Goal: Information Seeking & Learning: Learn about a topic

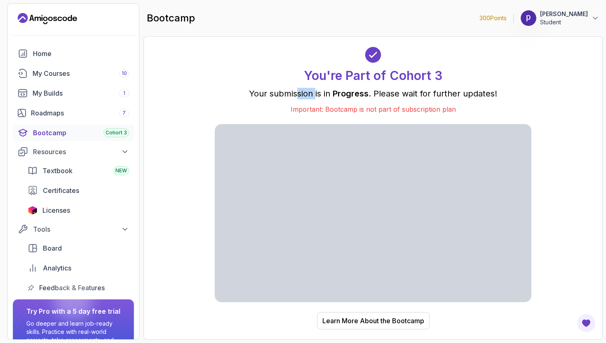
drag, startPoint x: 297, startPoint y: 92, endPoint x: 316, endPoint y: 96, distance: 20.1
click at [316, 96] on p "Your submission is in Progress . Please wait for further updates!" at bounding box center [373, 94] width 316 height 12
drag, startPoint x: 326, startPoint y: 95, endPoint x: 332, endPoint y: 94, distance: 6.2
click at [326, 95] on p "Your submission is in Progress . Please wait for further updates!" at bounding box center [373, 94] width 316 height 12
click at [332, 94] on p "Your submission is in Progress . Please wait for further updates!" at bounding box center [373, 94] width 316 height 12
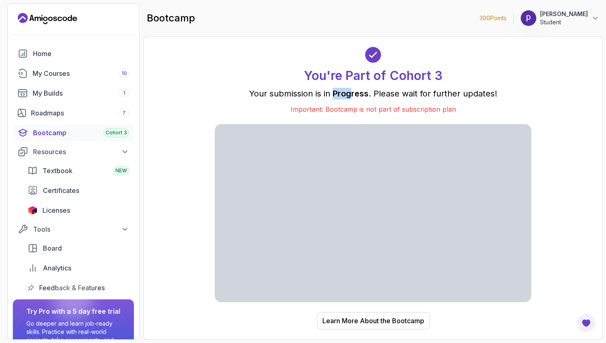
drag, startPoint x: 333, startPoint y: 94, endPoint x: 350, endPoint y: 94, distance: 16.9
click at [350, 94] on p "Your submission is in Progress . Please wait for further updates!" at bounding box center [373, 94] width 316 height 12
drag, startPoint x: 400, startPoint y: 91, endPoint x: 418, endPoint y: 92, distance: 18.2
click at [412, 91] on p "Your submission is in Progress . Please wait for further updates!" at bounding box center [373, 94] width 316 height 12
click at [481, 91] on p "Your submission is in Progress . Please wait for further updates!" at bounding box center [373, 94] width 316 height 12
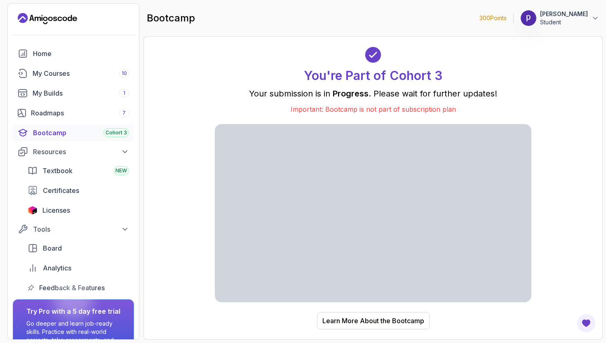
click at [481, 91] on p "Your submission is in Progress . Please wait for further updates!" at bounding box center [373, 94] width 316 height 12
drag, startPoint x: 329, startPoint y: 102, endPoint x: 352, endPoint y: 104, distance: 22.4
click at [352, 104] on div "You're Part of Cohort 3 Your submission is in Progress . Please wait for furthe…" at bounding box center [373, 81] width 316 height 68
click at [353, 104] on p "Important: Bootcamp is not part of subscription plan" at bounding box center [373, 109] width 316 height 10
drag, startPoint x: 406, startPoint y: 109, endPoint x: 476, endPoint y: 109, distance: 70.5
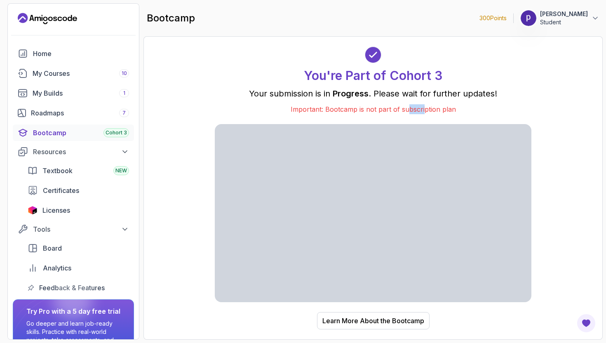
click at [425, 109] on p "Important: Bootcamp is not part of subscription plan" at bounding box center [373, 109] width 316 height 10
click at [476, 109] on p "Important: Bootcamp is not part of subscription plan" at bounding box center [373, 109] width 316 height 10
click at [543, 108] on div "You're Part of Cohort 3 Your submission is in Progress . Please wait for furthe…" at bounding box center [373, 188] width 442 height 286
click at [319, 324] on button "Learn More About the Bootcamp" at bounding box center [373, 320] width 113 height 17
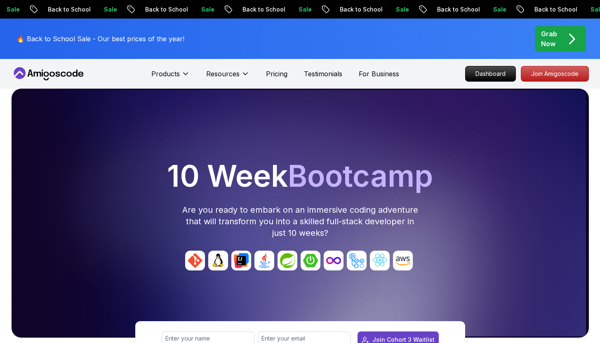
click at [360, 320] on div "Join Waitlist Now! Join Cohort 3 Waitlist" at bounding box center [299, 331] width 593 height 52
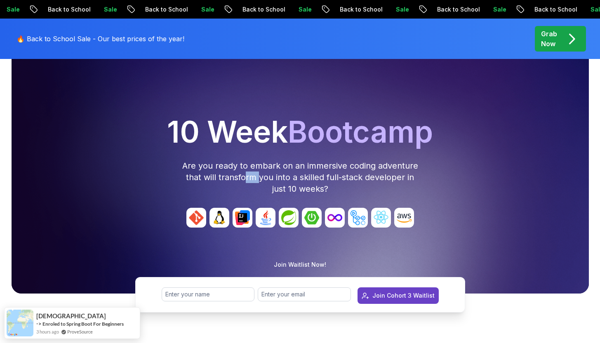
drag, startPoint x: 245, startPoint y: 176, endPoint x: 261, endPoint y: 176, distance: 15.7
click at [260, 176] on p "Are you ready to embark on an immersive coding adventure that will transform yo…" at bounding box center [299, 177] width 237 height 35
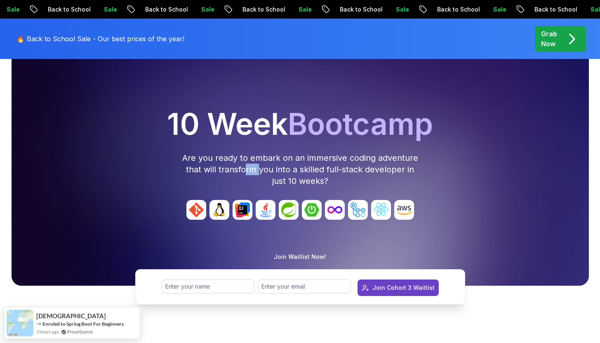
scroll to position [212, 0]
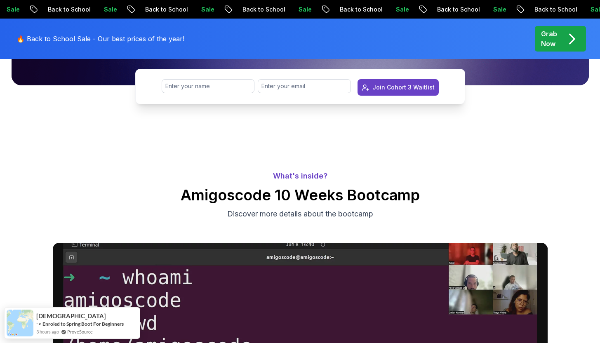
scroll to position [256, 0]
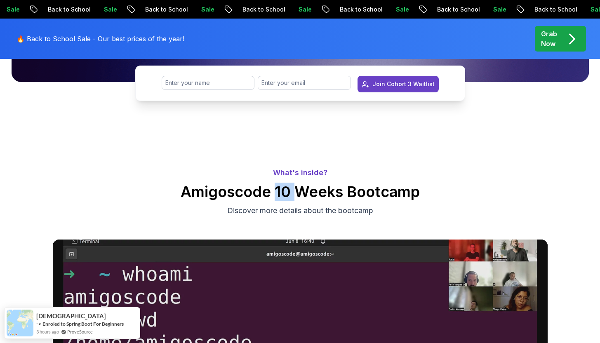
drag, startPoint x: 276, startPoint y: 195, endPoint x: 297, endPoint y: 199, distance: 21.4
click at [297, 199] on h2 "Amigoscode 10 Weeks Bootcamp" at bounding box center [300, 191] width 600 height 16
click at [317, 192] on h2 "Amigoscode 10 Weeks Bootcamp" at bounding box center [300, 191] width 600 height 16
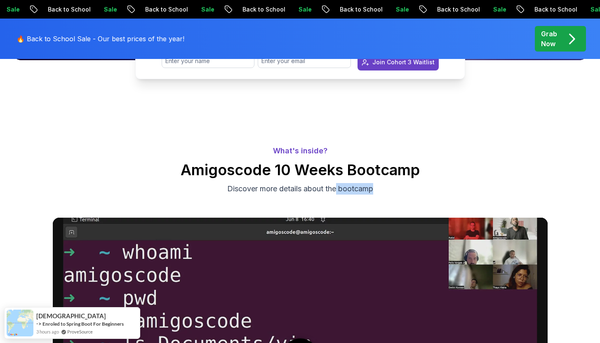
drag, startPoint x: 298, startPoint y: 196, endPoint x: 363, endPoint y: 194, distance: 65.1
click at [336, 193] on div "What's inside? Amigoscode 10 Weeks Bootcamp Discover more details about the boo…" at bounding box center [300, 169] width 600 height 69
click at [363, 194] on p "Discover more details about the bootcamp" at bounding box center [300, 189] width 277 height 12
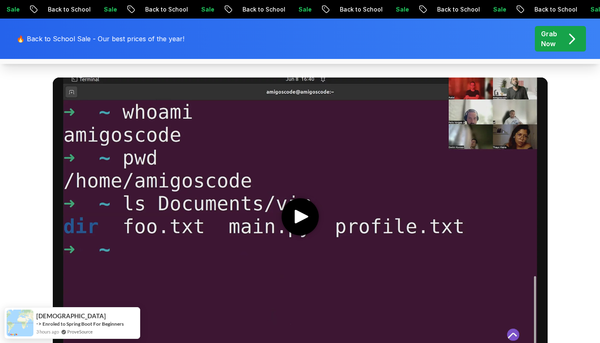
scroll to position [415, 0]
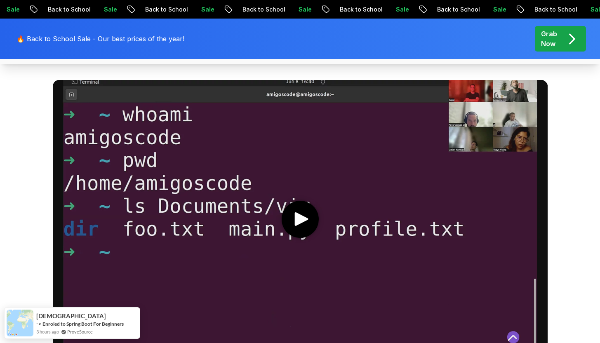
click at [286, 223] on media-play-button "play" at bounding box center [299, 219] width 37 height 37
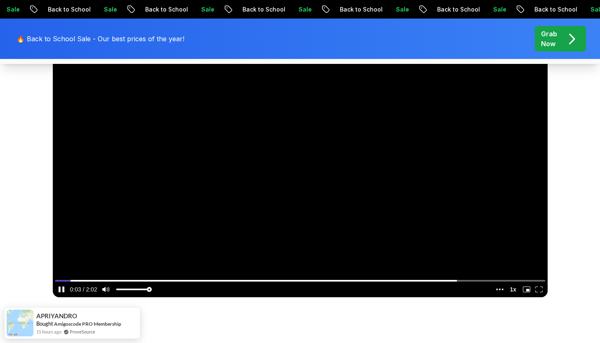
scroll to position [479, 0]
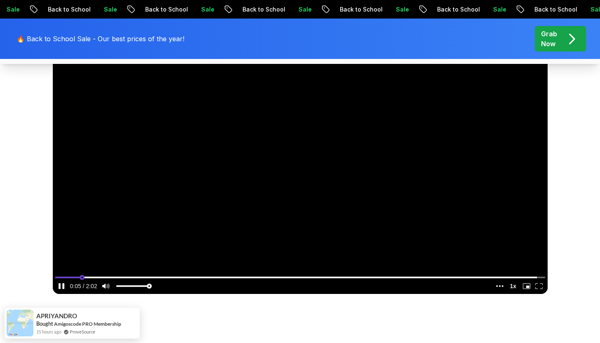
click at [81, 276] on input "seek" at bounding box center [300, 277] width 490 height 10
click at [98, 276] on input "seek" at bounding box center [300, 277] width 490 height 10
click at [117, 276] on input "seek" at bounding box center [300, 277] width 490 height 10
click at [127, 274] on input "seek" at bounding box center [300, 277] width 490 height 10
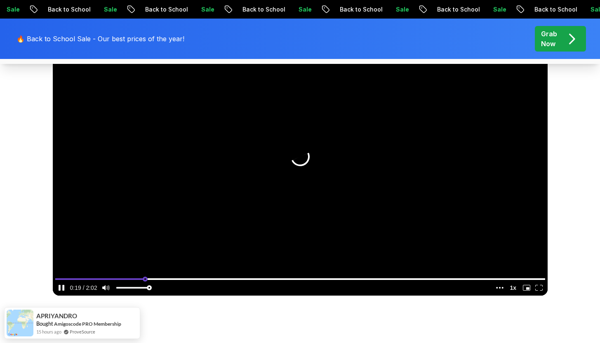
click at [145, 277] on input "seek" at bounding box center [300, 279] width 490 height 10
click at [164, 277] on input "seek" at bounding box center [300, 279] width 490 height 10
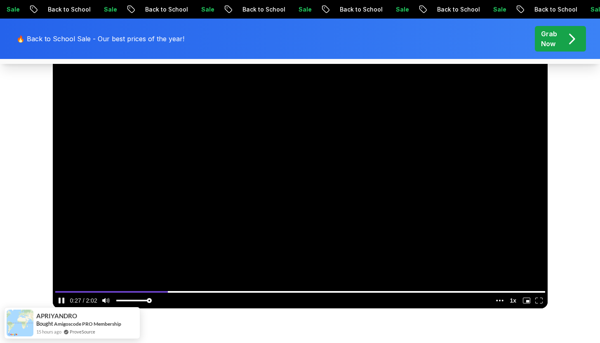
scroll to position [449, 0]
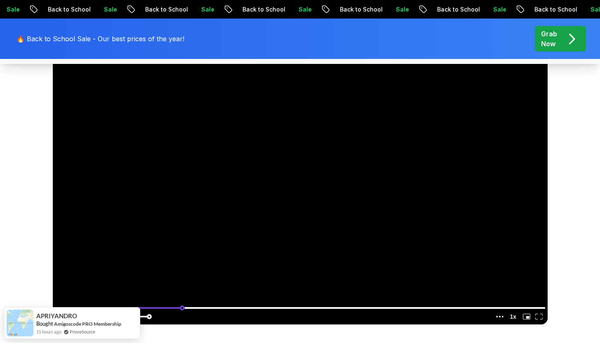
click at [181, 308] on input "seek" at bounding box center [300, 307] width 490 height 10
drag, startPoint x: 193, startPoint y: 307, endPoint x: 206, endPoint y: 307, distance: 13.2
click at [193, 307] on input "seek" at bounding box center [300, 307] width 490 height 10
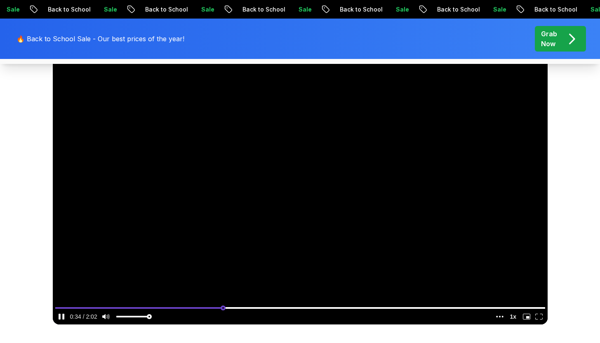
click at [223, 305] on input "seek" at bounding box center [300, 307] width 490 height 10
click at [211, 305] on input "seek" at bounding box center [300, 307] width 490 height 10
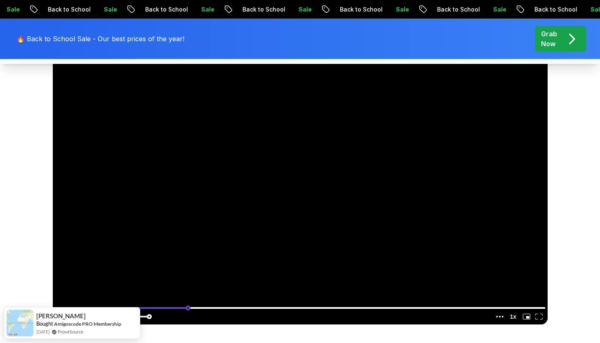
click at [188, 307] on input "seek" at bounding box center [300, 307] width 490 height 10
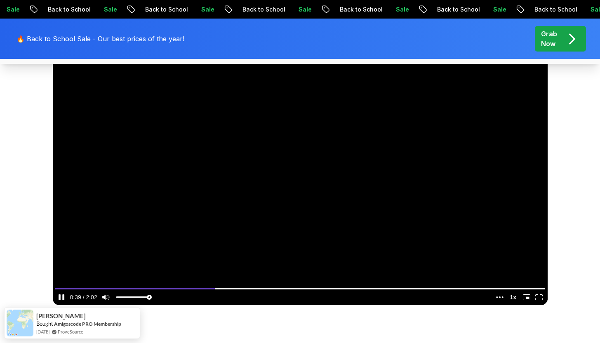
scroll to position [470, 0]
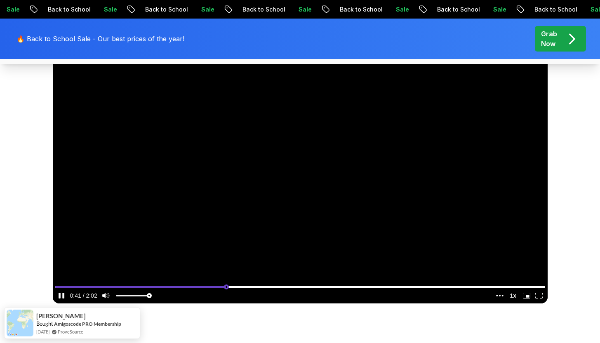
click at [225, 288] on input "seek" at bounding box center [300, 286] width 490 height 10
click at [239, 287] on input "seek" at bounding box center [300, 286] width 490 height 10
drag, startPoint x: 252, startPoint y: 287, endPoint x: 266, endPoint y: 287, distance: 14.0
click at [252, 287] on input "seek" at bounding box center [300, 286] width 490 height 10
click at [266, 287] on input "seek" at bounding box center [300, 286] width 490 height 10
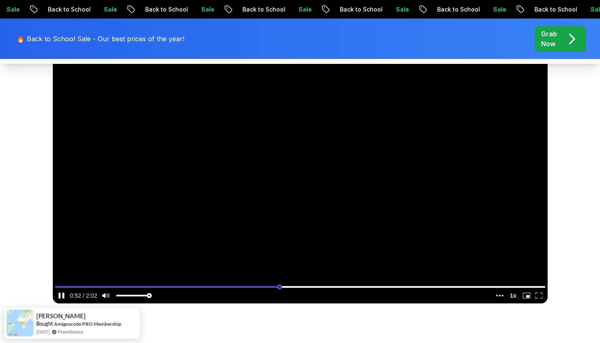
click at [279, 287] on input "seek" at bounding box center [300, 286] width 490 height 10
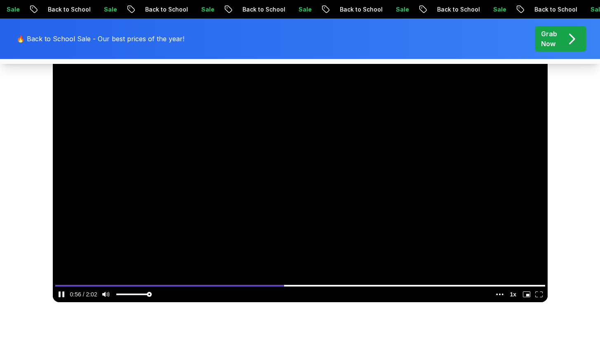
scroll to position [471, 0]
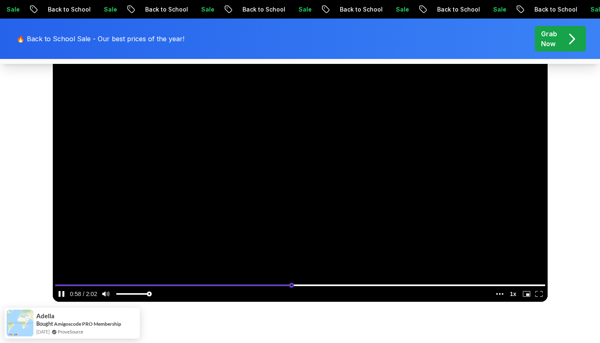
click at [297, 287] on input "seek" at bounding box center [300, 285] width 490 height 10
click at [309, 284] on input "seek" at bounding box center [300, 285] width 490 height 10
click at [326, 284] on input "seek" at bounding box center [300, 285] width 490 height 10
click at [339, 284] on input "seek" at bounding box center [300, 285] width 490 height 10
click at [361, 280] on video at bounding box center [300, 162] width 495 height 278
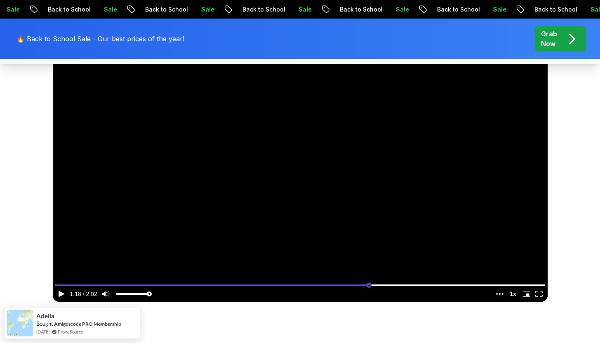
click at [368, 286] on input "seek" at bounding box center [300, 285] width 490 height 10
click at [379, 213] on video at bounding box center [300, 162] width 495 height 278
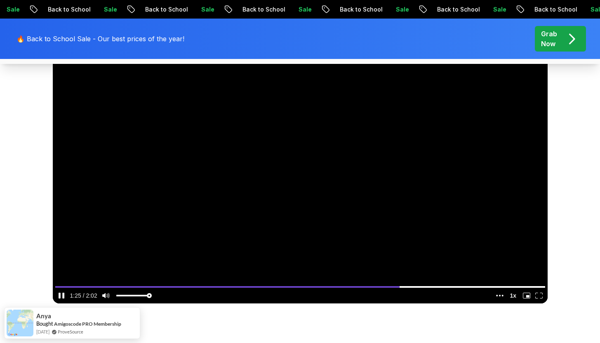
scroll to position [470, 0]
click at [413, 288] on input "seek" at bounding box center [300, 286] width 490 height 10
click at [433, 289] on input "seek" at bounding box center [300, 286] width 490 height 10
click at [443, 289] on input "seek" at bounding box center [300, 286] width 490 height 10
drag, startPoint x: 467, startPoint y: 289, endPoint x: 474, endPoint y: 289, distance: 6.2
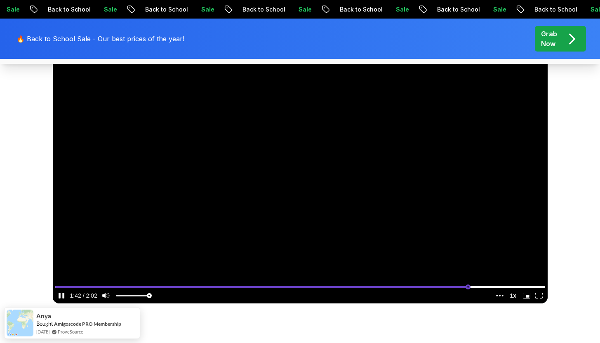
click at [469, 289] on input "seek" at bounding box center [300, 286] width 490 height 10
click at [474, 289] on input "seek" at bounding box center [300, 286] width 490 height 10
click at [488, 290] on input "seek" at bounding box center [300, 286] width 490 height 10
click at [490, 288] on input "seek" at bounding box center [300, 286] width 490 height 10
click at [466, 289] on input "seek" at bounding box center [300, 286] width 490 height 10
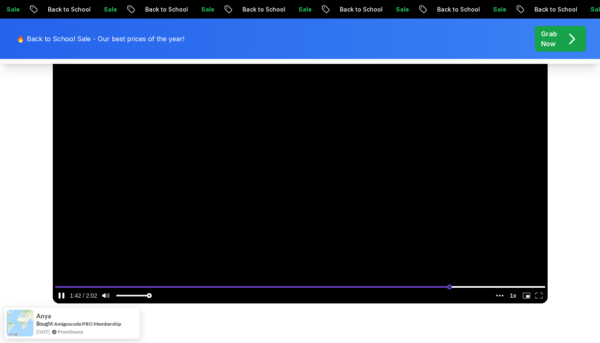
click at [449, 290] on input "seek" at bounding box center [300, 286] width 490 height 10
click at [441, 290] on input "seek" at bounding box center [300, 286] width 490 height 10
click at [455, 290] on input "seek" at bounding box center [300, 286] width 490 height 10
click at [481, 290] on input "seek" at bounding box center [300, 286] width 490 height 10
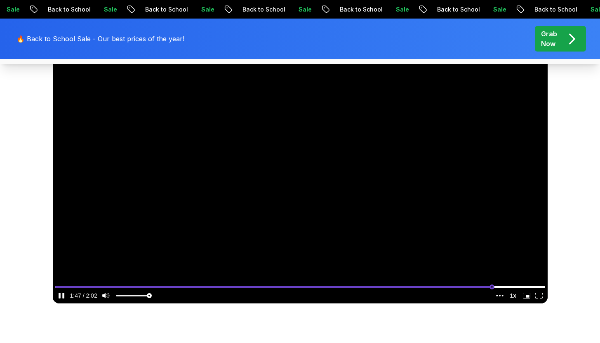
click at [491, 288] on input "seek" at bounding box center [300, 286] width 490 height 10
click at [499, 286] on input "seek" at bounding box center [300, 286] width 490 height 10
click at [517, 286] on input "seek" at bounding box center [300, 286] width 490 height 10
type input "0.960985789714154"
click at [525, 285] on input "seek" at bounding box center [300, 286] width 490 height 10
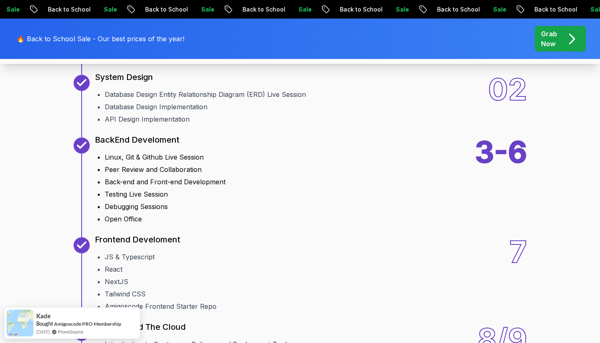
scroll to position [1041, 0]
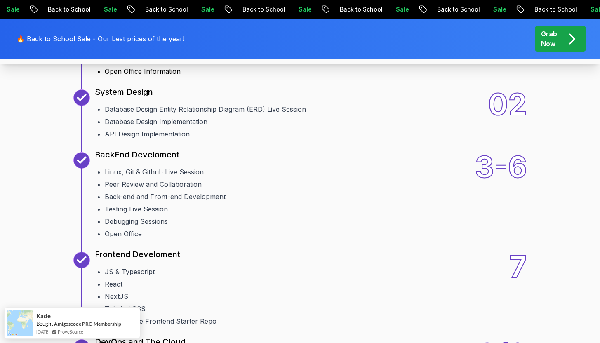
drag, startPoint x: 126, startPoint y: 98, endPoint x: 204, endPoint y: 100, distance: 77.5
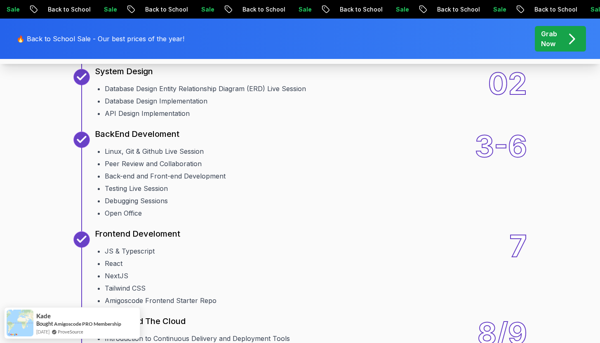
scroll to position [1078, 0]
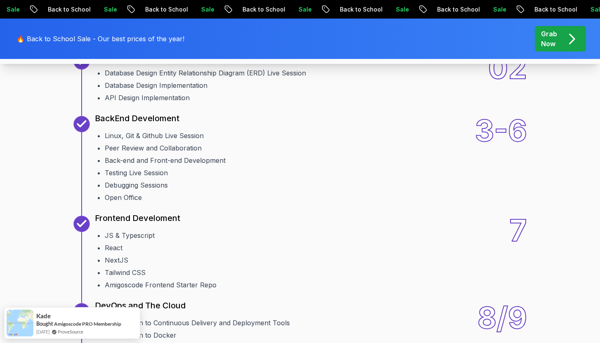
drag, startPoint x: 116, startPoint y: 101, endPoint x: 155, endPoint y: 103, distance: 39.2
drag, startPoint x: 114, startPoint y: 113, endPoint x: 136, endPoint y: 115, distance: 22.7
click at [136, 15] on li "Projects Brainstorming Session" at bounding box center [238, 10] width 267 height 10
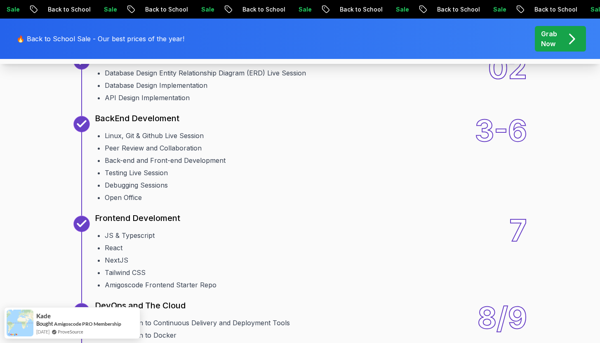
click at [172, 15] on li "Projects Brainstorming Session" at bounding box center [238, 10] width 267 height 10
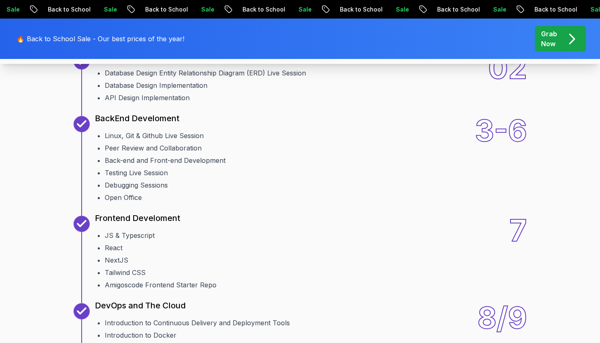
drag, startPoint x: 124, startPoint y: 116, endPoint x: 146, endPoint y: 117, distance: 21.9
click at [146, 15] on li "Projects Brainstorming Session" at bounding box center [238, 10] width 267 height 10
click at [163, 15] on li "Projects Brainstorming Session" at bounding box center [238, 10] width 267 height 10
click at [179, 15] on li "Projects Brainstorming Session" at bounding box center [238, 10] width 267 height 10
drag, startPoint x: 117, startPoint y: 124, endPoint x: 181, endPoint y: 127, distance: 63.9
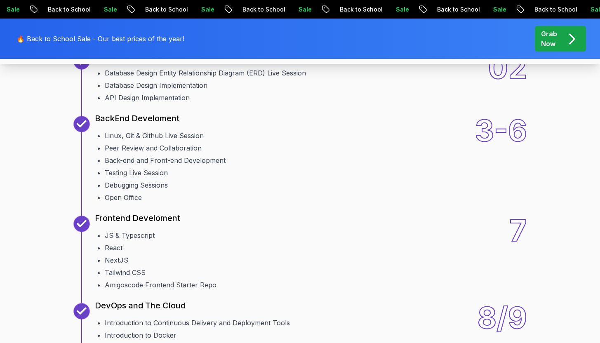
click at [143, 28] on li "Agile & Product Requirement Document (PRD) Live Session" at bounding box center [238, 23] width 267 height 10
drag, startPoint x: 181, startPoint y: 127, endPoint x: 229, endPoint y: 130, distance: 47.5
click at [193, 28] on li "Agile & Product Requirement Document (PRD) Live Session" at bounding box center [238, 23] width 267 height 10
drag, startPoint x: 229, startPoint y: 130, endPoint x: 244, endPoint y: 131, distance: 15.7
click at [229, 28] on li "Agile & Product Requirement Document (PRD) Live Session" at bounding box center [238, 23] width 267 height 10
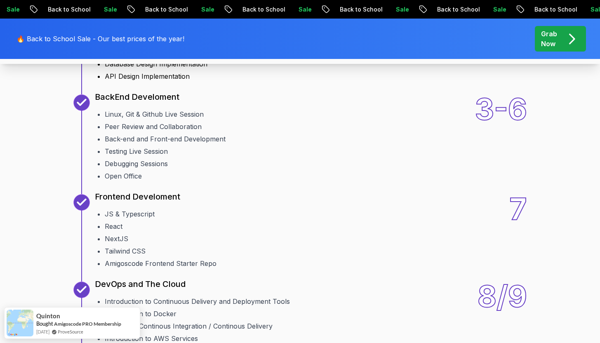
scroll to position [1100, 0]
drag, startPoint x: 122, startPoint y: 141, endPoint x: 148, endPoint y: 142, distance: 25.6
click at [124, 39] on p "System Design" at bounding box center [124, 34] width 58 height 12
click at [148, 39] on p "System Design" at bounding box center [124, 34] width 58 height 12
drag, startPoint x: 128, startPoint y: 152, endPoint x: 172, endPoint y: 154, distance: 43.7
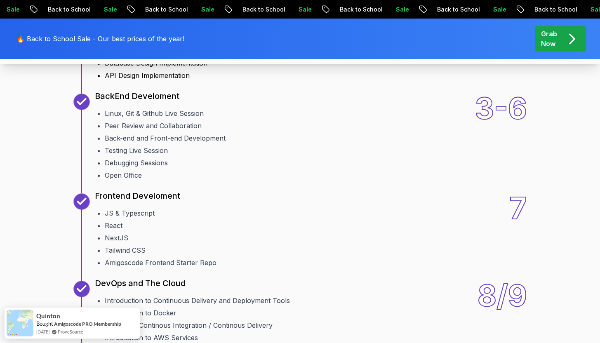
click at [154, 56] on li "Database Design Entity Relationship Diagram (ERD) Live Session" at bounding box center [205, 51] width 201 height 10
drag, startPoint x: 193, startPoint y: 156, endPoint x: 212, endPoint y: 157, distance: 19.0
click at [212, 56] on li "Database Design Entity Relationship Diagram (ERD) Live Session" at bounding box center [205, 51] width 201 height 10
click at [234, 56] on li "Database Design Entity Relationship Diagram (ERD) Live Session" at bounding box center [205, 51] width 201 height 10
drag, startPoint x: 244, startPoint y: 155, endPoint x: 289, endPoint y: 155, distance: 45.3
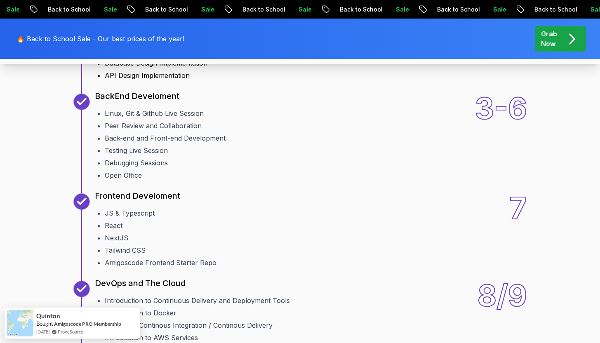
click at [247, 56] on li "Database Design Entity Relationship Diagram (ERD) Live Session" at bounding box center [205, 51] width 201 height 10
click at [289, 56] on li "Database Design Entity Relationship Diagram (ERD) Live Session" at bounding box center [205, 51] width 201 height 10
drag, startPoint x: 138, startPoint y: 168, endPoint x: 157, endPoint y: 166, distance: 18.6
click at [157, 68] on li "Database Design Implementation" at bounding box center [205, 63] width 201 height 10
drag, startPoint x: 171, startPoint y: 166, endPoint x: 203, endPoint y: 167, distance: 32.1
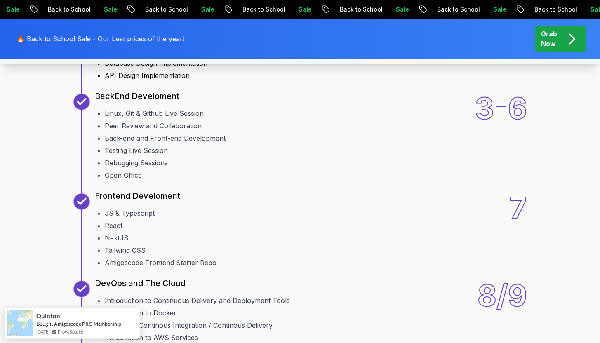
click at [171, 68] on li "Database Design Implementation" at bounding box center [205, 63] width 201 height 10
click at [203, 68] on li "Database Design Implementation" at bounding box center [205, 63] width 201 height 10
drag, startPoint x: 118, startPoint y: 179, endPoint x: 133, endPoint y: 179, distance: 14.4
click at [133, 80] on li "API Design Implementation" at bounding box center [205, 75] width 201 height 10
drag, startPoint x: 150, startPoint y: 179, endPoint x: 169, endPoint y: 178, distance: 18.6
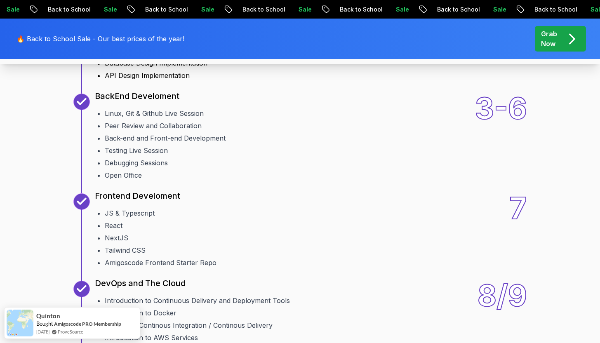
click at [150, 80] on li "API Design Implementation" at bounding box center [205, 75] width 201 height 10
click at [173, 80] on li "API Design Implementation" at bounding box center [205, 75] width 201 height 10
drag, startPoint x: 193, startPoint y: 181, endPoint x: 101, endPoint y: 155, distance: 95.4
click at [101, 80] on ul "Database Design Entity Relationship Diagram (ERD) Live Session Database Design …" at bounding box center [200, 61] width 211 height 38
drag, startPoint x: 148, startPoint y: 167, endPoint x: 133, endPoint y: 162, distance: 15.5
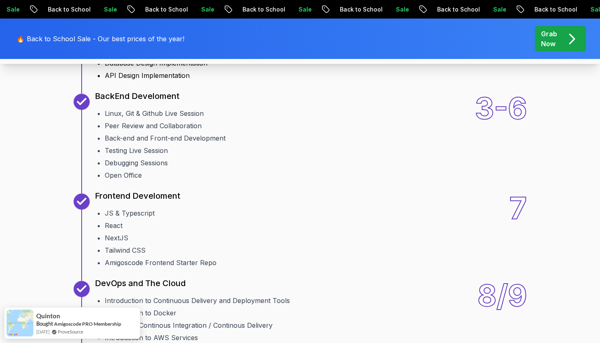
click at [143, 68] on li "Database Design Implementation" at bounding box center [205, 63] width 201 height 10
drag, startPoint x: 108, startPoint y: 153, endPoint x: 188, endPoint y: 175, distance: 82.5
click at [162, 80] on ul "Database Design Entity Relationship Diagram (ERD) Live Session Database Design …" at bounding box center [200, 61] width 211 height 38
drag, startPoint x: 202, startPoint y: 175, endPoint x: 123, endPoint y: 185, distance: 79.3
click at [201, 80] on ul "Database Design Entity Relationship Diagram (ERD) Live Session Database Design …" at bounding box center [200, 61] width 211 height 38
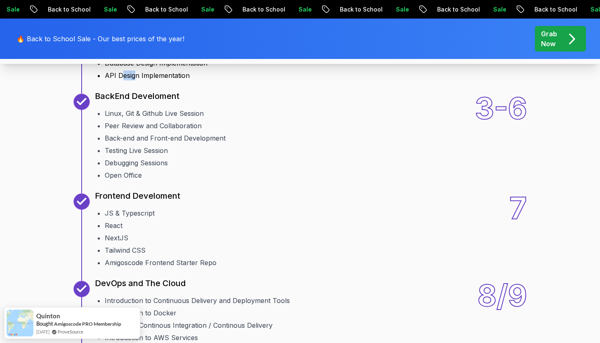
drag, startPoint x: 123, startPoint y: 185, endPoint x: 156, endPoint y: 185, distance: 33.0
click at [155, 80] on li "API Design Implementation" at bounding box center [205, 75] width 201 height 10
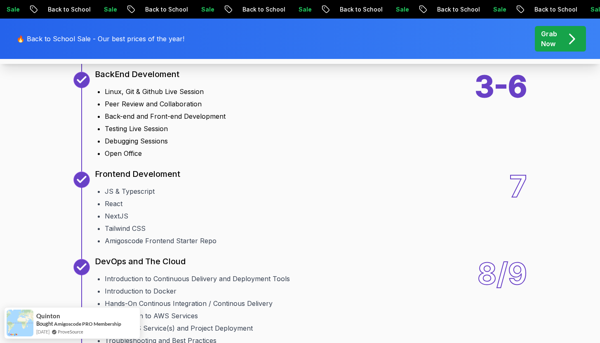
scroll to position [1134, 0]
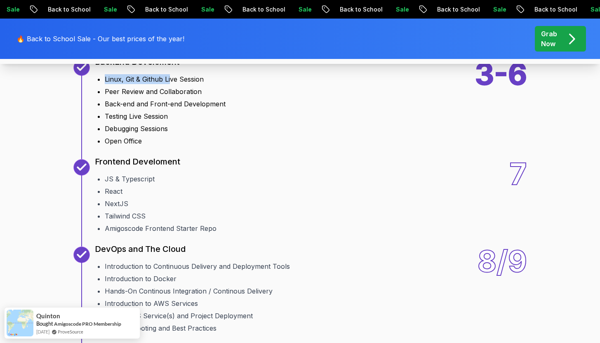
drag, startPoint x: 105, startPoint y: 182, endPoint x: 170, endPoint y: 184, distance: 65.2
click at [170, 84] on li "Linux, Git & Github Live Session" at bounding box center [165, 79] width 121 height 10
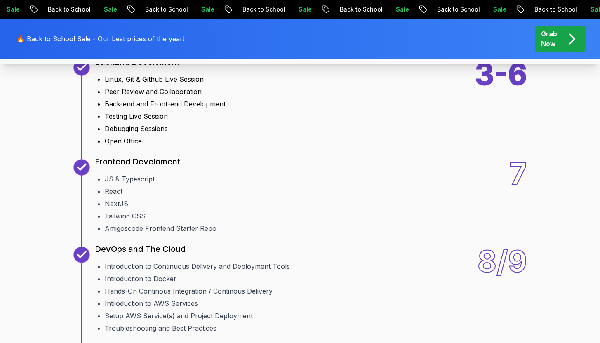
drag, startPoint x: 186, startPoint y: 190, endPoint x: 168, endPoint y: 198, distance: 20.0
click at [186, 146] on ul "Linux, Git & Github Live Session Peer Review and Collaboration Back-end and Fro…" at bounding box center [160, 108] width 131 height 75
drag, startPoint x: 135, startPoint y: 198, endPoint x: 181, endPoint y: 197, distance: 46.2
click at [181, 96] on li "Peer Review and Collaboration" at bounding box center [165, 92] width 121 height 10
click at [202, 96] on li "Peer Review and Collaboration" at bounding box center [165, 92] width 121 height 10
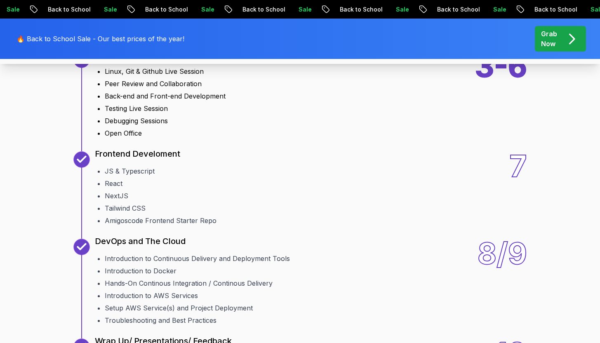
scroll to position [1153, 0]
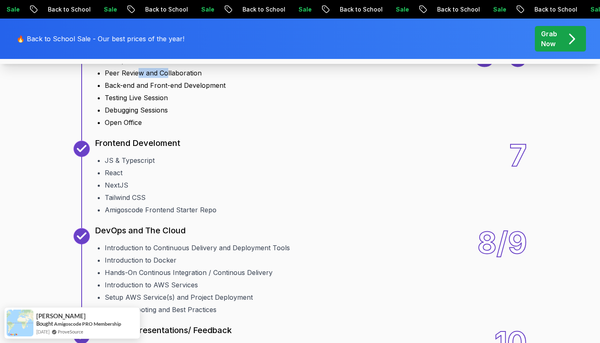
drag, startPoint x: 136, startPoint y: 178, endPoint x: 166, endPoint y: 178, distance: 29.3
click at [166, 78] on li "Peer Review and Collaboration" at bounding box center [165, 73] width 121 height 10
drag, startPoint x: 206, startPoint y: 177, endPoint x: 175, endPoint y: 178, distance: 31.3
click at [175, 78] on li "Peer Review and Collaboration" at bounding box center [165, 73] width 121 height 10
drag, startPoint x: 166, startPoint y: 178, endPoint x: 179, endPoint y: 178, distance: 13.2
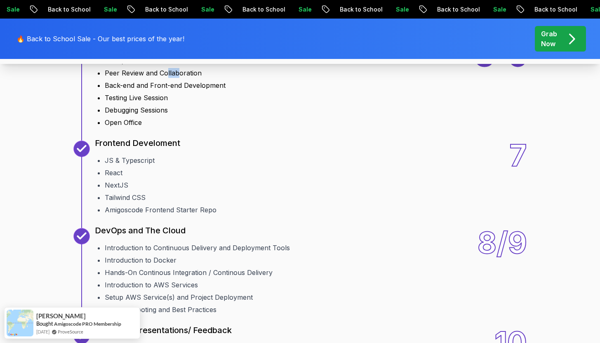
click at [179, 78] on li "Peer Review and Collaboration" at bounding box center [165, 73] width 121 height 10
click at [139, 90] on li "Back-end and Front-end Development" at bounding box center [165, 85] width 121 height 10
drag, startPoint x: 151, startPoint y: 191, endPoint x: 182, endPoint y: 192, distance: 30.5
click at [182, 90] on li "Back-end and Front-end Development" at bounding box center [165, 85] width 121 height 10
drag, startPoint x: 234, startPoint y: 192, endPoint x: 187, endPoint y: 192, distance: 47.8
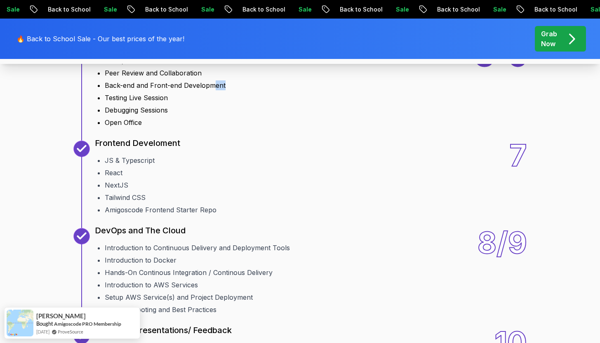
click at [209, 127] on div "3-6 BackEnd Develoment Linux, Git & Github Live Session Peer Review and Collabo…" at bounding box center [299, 84] width 453 height 87
click at [186, 90] on li "Back-end and Front-end Development" at bounding box center [165, 85] width 121 height 10
drag
click at [136, 103] on li "Testing Live Session" at bounding box center [165, 98] width 121 height 10
click at [177, 103] on li "Testing Live Session" at bounding box center [165, 98] width 121 height 10
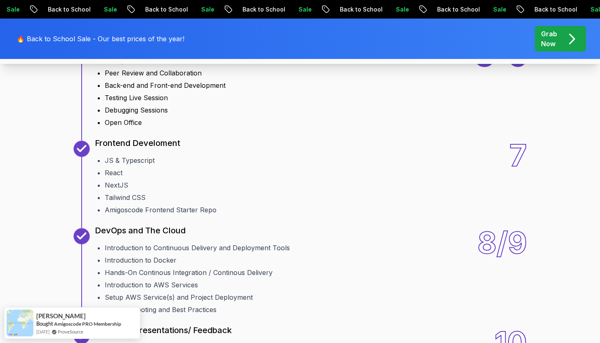
click at [226, 127] on div "3-6 BackEnd Develoment Linux, Git & Github Live Session Peer Review and Collabo…" at bounding box center [299, 84] width 453 height 87
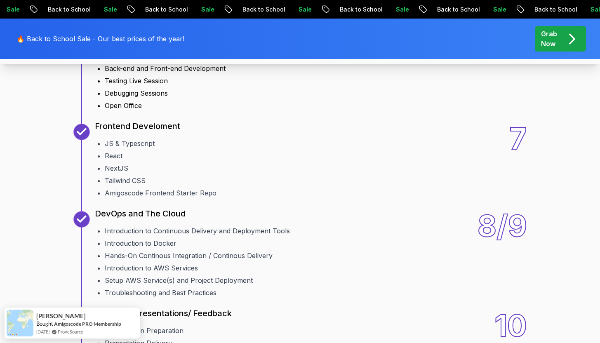
scroll to position [1172, 0]
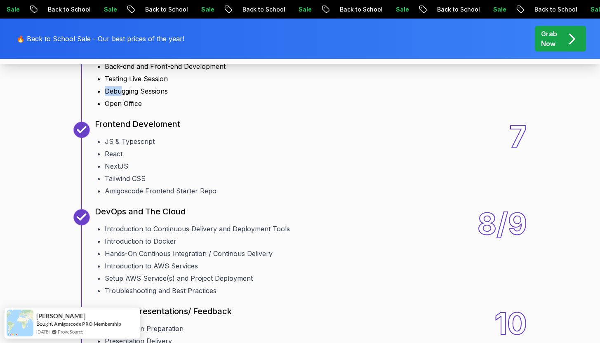
click at [123, 96] on li "Debugging Sessions" at bounding box center [165, 91] width 121 height 10
click at [152, 96] on li "Debugging Sessions" at bounding box center [165, 91] width 121 height 10
click at [174, 96] on li "Debugging Sessions" at bounding box center [165, 91] width 121 height 10
click at [153, 108] on li "Open Office" at bounding box center [165, 103] width 121 height 10
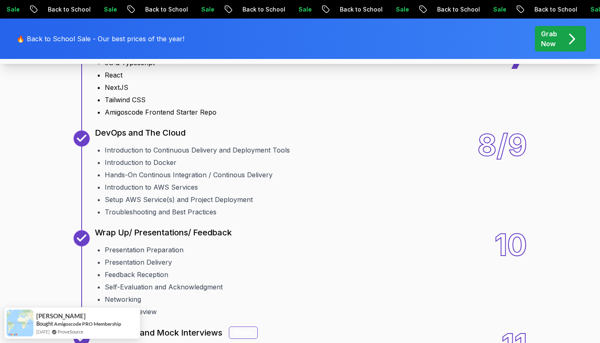
scroll to position [1258, 0]
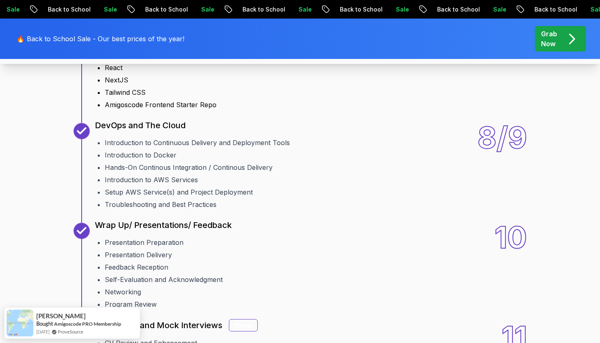
click at [109, 110] on ul "JS & Typescript React NextJS Tailwind CSS Amigoscode Frontend Starter Repo" at bounding box center [156, 78] width 122 height 63
click at [135, 60] on li "JS & Typescript" at bounding box center [161, 55] width 112 height 10
click at [161, 60] on li "JS & Typescript" at bounding box center [161, 55] width 112 height 10
click at [122, 110] on ul "JS & Typescript React NextJS Tailwind CSS Amigoscode Frontend Starter Repo" at bounding box center [156, 78] width 122 height 63
click at [126, 110] on ul "JS & Typescript React NextJS Tailwind CSS Amigoscode Frontend Starter Repo" at bounding box center [156, 78] width 122 height 63
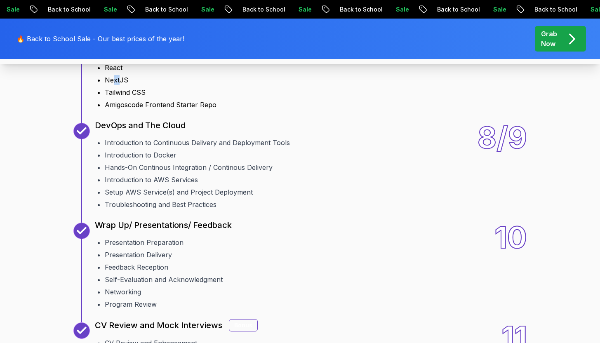
click at [118, 85] on li "NextJS" at bounding box center [161, 80] width 112 height 10
click at [154, 85] on li "NextJS" at bounding box center [161, 80] width 112 height 10
click at [130, 97] on li "Tailwind CSS" at bounding box center [161, 92] width 112 height 10
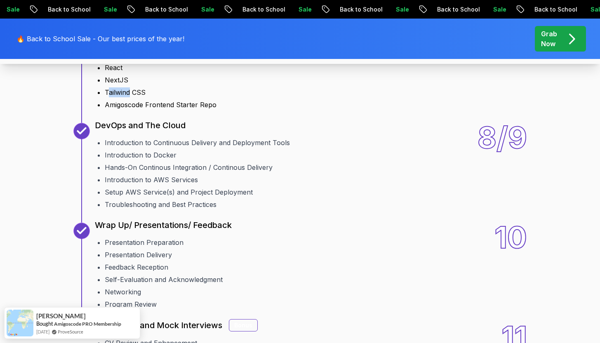
click at [162, 97] on li "Tailwind CSS" at bounding box center [161, 92] width 112 height 10
click at [153, 110] on li "Amigoscode Frontend Starter Repo" at bounding box center [161, 105] width 112 height 10
click at [172, 110] on li "Amigoscode Frontend Starter Repo" at bounding box center [161, 105] width 112 height 10
click at [191, 110] on li "Amigoscode Frontend Starter Repo" at bounding box center [161, 105] width 112 height 10
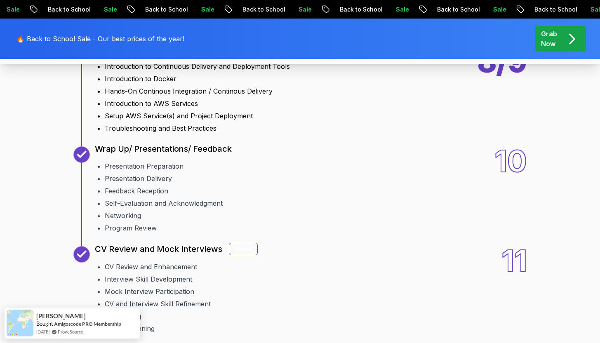
scroll to position [1336, 0]
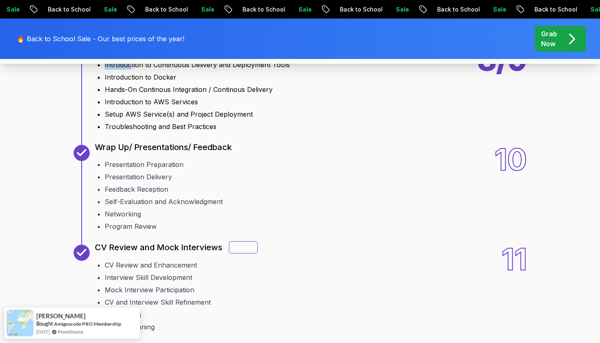
click at [130, 131] on ul "Introduction to Continuous Delivery and Deployment Tools Introduction to Docker…" at bounding box center [192, 93] width 195 height 75
click at [189, 70] on li "Introduction to Continuous Delivery and Deployment Tools" at bounding box center [197, 65] width 185 height 10
click at [238, 70] on li "Introduction to Continuous Delivery and Deployment Tools" at bounding box center [197, 65] width 185 height 10
click at [137, 82] on li "Introduction to Docker" at bounding box center [197, 77] width 185 height 10
click at [166, 82] on li "Introduction to Docker" at bounding box center [197, 77] width 185 height 10
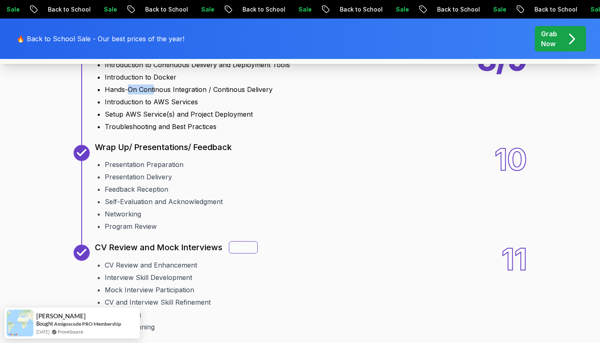
click at [152, 94] on li "Hands-On Continous Integration / Continous Delivery" at bounding box center [197, 89] width 185 height 10
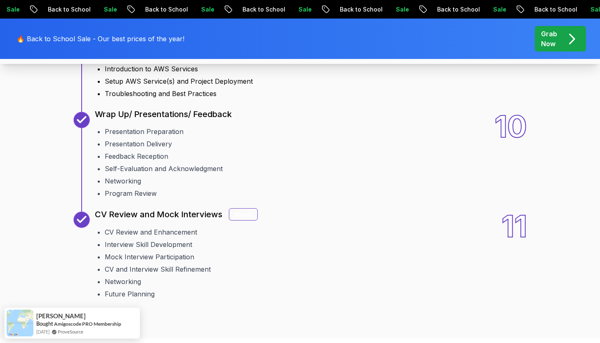
click at [123, 86] on li "Setup AWS Service(s) and Project Deployment" at bounding box center [197, 81] width 185 height 10
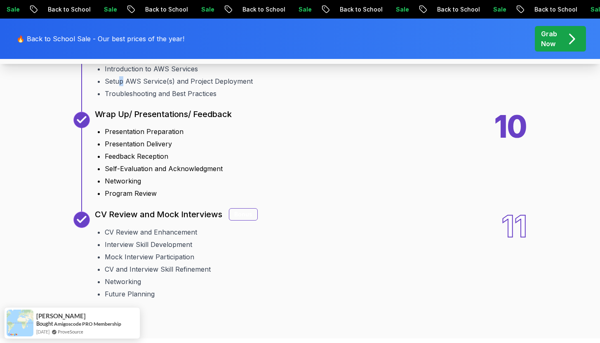
scroll to position [1387, 0]
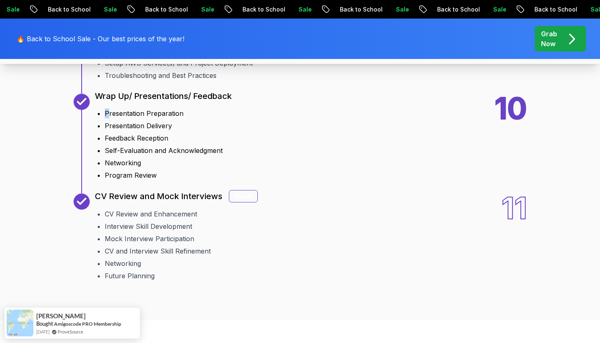
click at [109, 180] on div "10 Wrap Up/ Presentations/ Feedback Presentation Preparation Presentation Deliv…" at bounding box center [152, 137] width 158 height 87
click at [146, 118] on li "Presentation Preparation" at bounding box center [168, 113] width 127 height 10
click at [166, 118] on li "Presentation Preparation" at bounding box center [168, 113] width 127 height 10
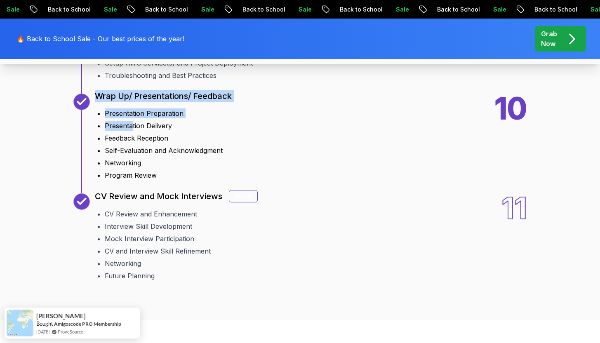
click at [145, 180] on div "10 Wrap Up/ Presentations/ Feedback Presentation Preparation Presentation Deliv…" at bounding box center [152, 137] width 158 height 87
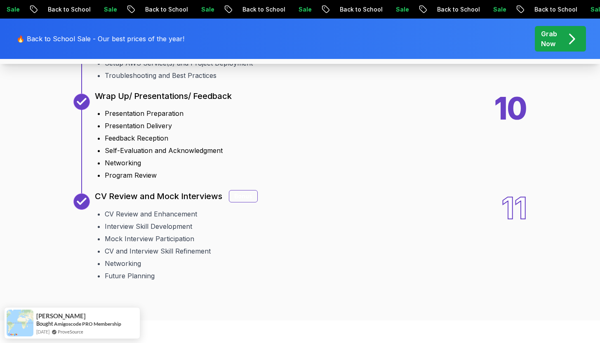
click at [157, 131] on li "Presentation Delivery" at bounding box center [168, 126] width 127 height 10
click at [134, 143] on li "Feedback Reception" at bounding box center [168, 138] width 127 height 10
click at [139, 143] on li "Feedback Reception" at bounding box center [168, 138] width 127 height 10
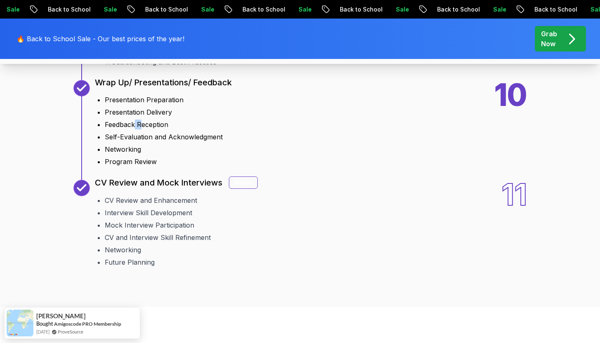
scroll to position [1417, 0]
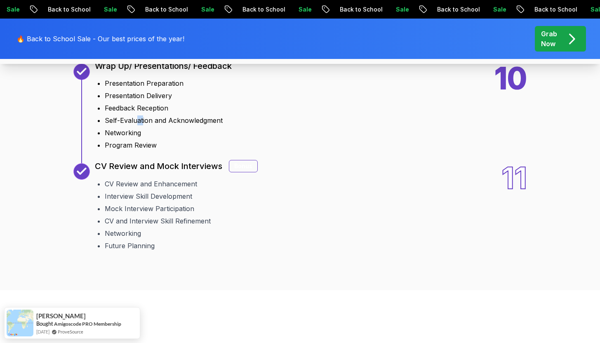
click at [143, 125] on li "Self-Evaluation and Acknowledgment" at bounding box center [168, 120] width 127 height 10
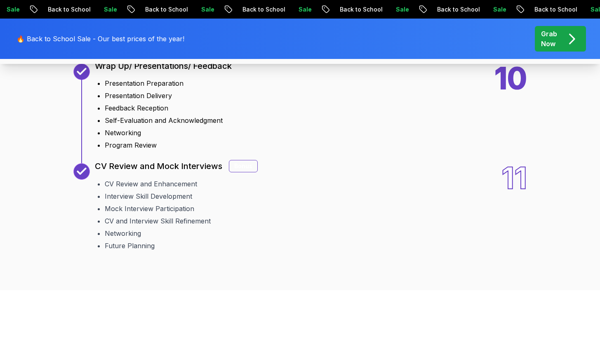
click at [173, 125] on li "Self-Evaluation and Acknowledgment" at bounding box center [168, 120] width 127 height 10
click at [188, 125] on li "Self-Evaluation and Acknowledgment" at bounding box center [168, 120] width 127 height 10
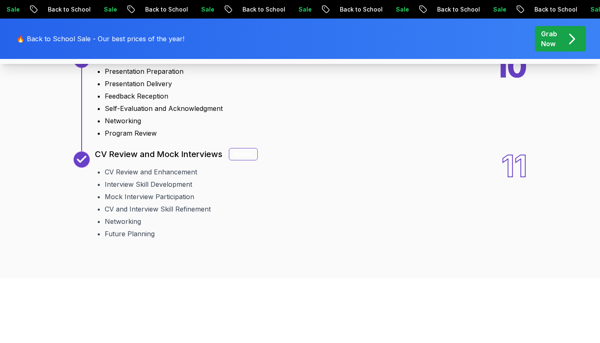
scroll to position [1438, 0]
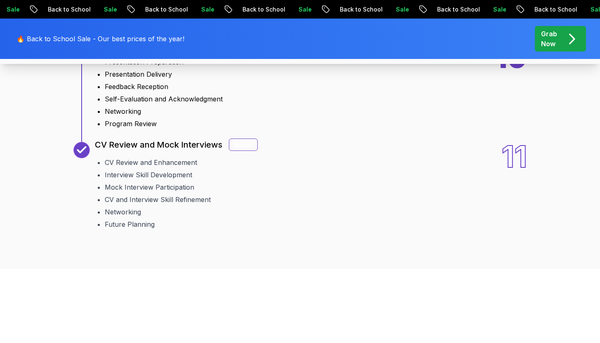
click at [124, 129] on ul "Presentation Preparation Presentation Delivery Feedback Reception Self-Evaluati…" at bounding box center [163, 91] width 137 height 75
click at [146, 116] on li "Networking" at bounding box center [168, 111] width 127 height 10
click at [151, 129] on li "Program Review" at bounding box center [168, 124] width 127 height 10
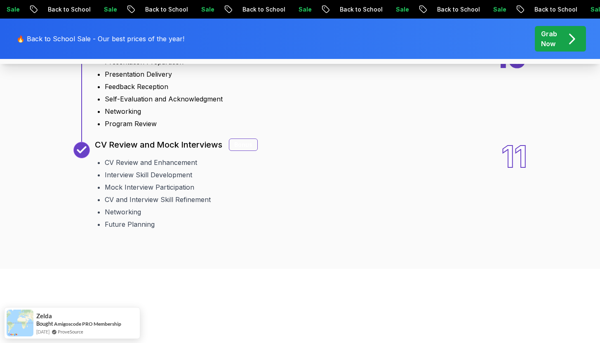
click at [154, 129] on li "Program Review" at bounding box center [168, 124] width 127 height 10
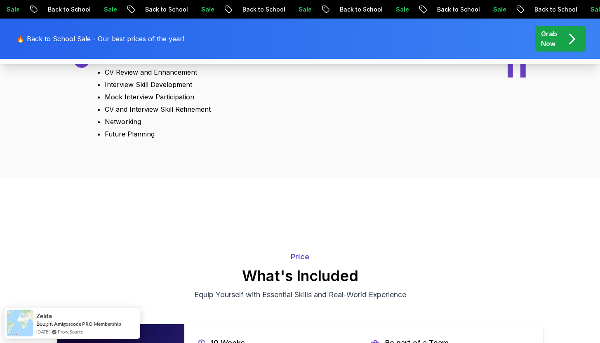
scroll to position [1526, 0]
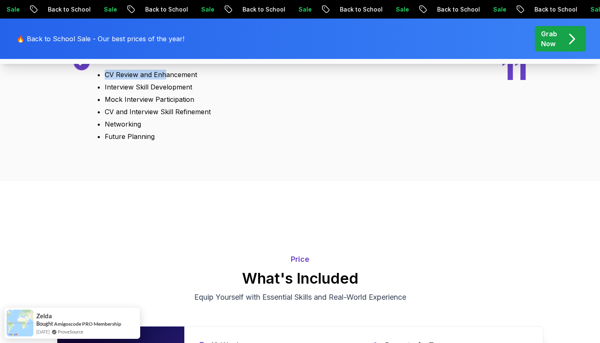
click at [165, 141] on div "11 CV Review and Mock Interviews Bonus CV Review and Enhancement Interview Skil…" at bounding box center [176, 97] width 163 height 87
click at [199, 80] on li "CV Review and Enhancement" at bounding box center [181, 75] width 153 height 10
click at [145, 92] on li "Interview Skill Development" at bounding box center [181, 87] width 153 height 10
click at [160, 92] on li "Interview Skill Development" at bounding box center [181, 87] width 153 height 10
click at [142, 104] on li "Mock Interview Participation" at bounding box center [181, 99] width 153 height 10
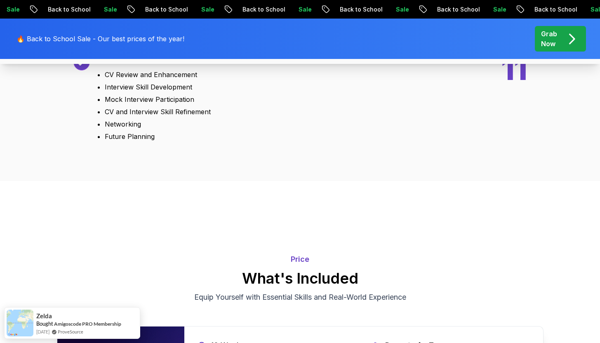
click at [175, 104] on li "Mock Interview Participation" at bounding box center [181, 99] width 153 height 10
click at [121, 104] on li "Mock Interview Participation" at bounding box center [181, 99] width 153 height 10
click at [153, 104] on li "Mock Interview Participation" at bounding box center [181, 99] width 153 height 10
click at [173, 104] on li "Mock Interview Participation" at bounding box center [181, 99] width 153 height 10
click at [176, 104] on li "Mock Interview Participation" at bounding box center [181, 99] width 153 height 10
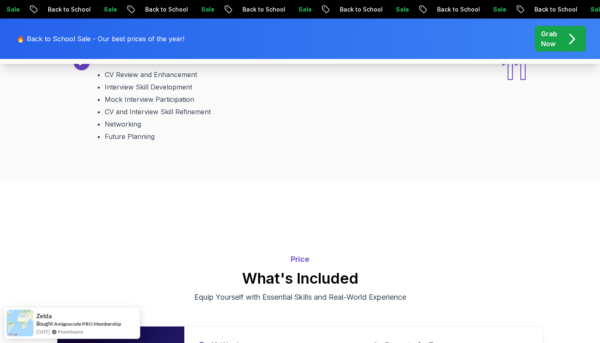
scroll to position [1562, 0]
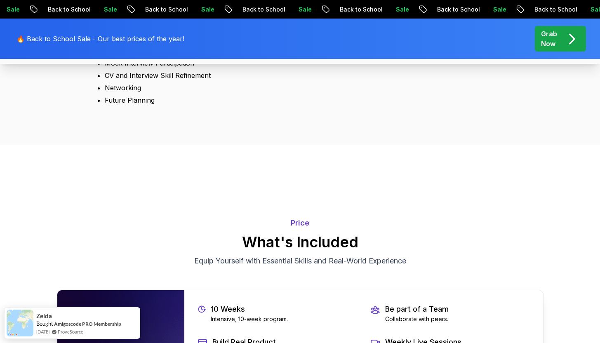
click at [133, 80] on li "CV and Interview Skill Refinement" at bounding box center [181, 75] width 153 height 10
click at [152, 105] on ul "CV Review and Enhancement Interview Skill Development Mock Interview Participat…" at bounding box center [176, 67] width 163 height 75
click at [158, 80] on li "CV and Interview Skill Refinement" at bounding box center [181, 75] width 153 height 10
click at [171, 80] on li "CV and Interview Skill Refinement" at bounding box center [181, 75] width 153 height 10
click at [153, 80] on li "CV and Interview Skill Refinement" at bounding box center [181, 75] width 153 height 10
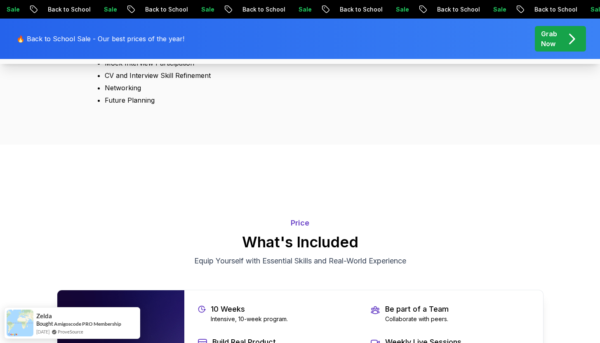
click at [128, 93] on li "Networking" at bounding box center [181, 88] width 153 height 10
click at [146, 93] on li "Networking" at bounding box center [181, 88] width 153 height 10
click at [136, 105] on li "Future Planning" at bounding box center [181, 100] width 153 height 10
click at [152, 105] on li "Future Planning" at bounding box center [181, 100] width 153 height 10
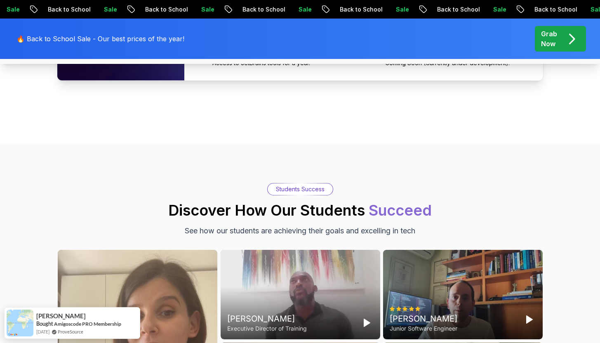
scroll to position [1869, 0]
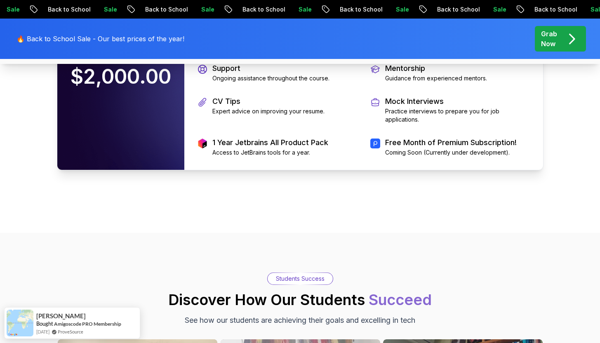
click at [413, 113] on div "10 Weeks Intensive, 10-week program. Be part of a Team Collaborate with peers. …" at bounding box center [363, 77] width 359 height 186
click at [461, 16] on div "Be part of a Team Collaborate with peers." at bounding box center [449, 7] width 159 height 20
click at [425, 124] on div "10 Weeks Intensive, 10-week program. Be part of a Team Collaborate with peers. …" at bounding box center [363, 77] width 359 height 186
click at [434, 41] on p "Weekly Live Sessions" at bounding box center [428, 36] width 87 height 12
click at [466, 41] on p "Weekly Live Sessions" at bounding box center [428, 36] width 87 height 12
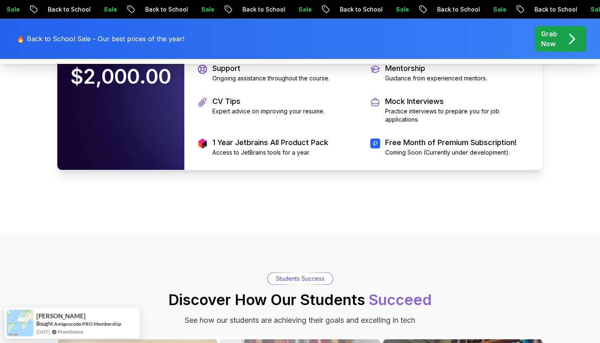
click at [440, 49] on p "Interactive, live learning weekly." at bounding box center [428, 45] width 87 height 8
click at [258, 82] on p "Ongoing assistance throughout the course." at bounding box center [270, 78] width 117 height 8
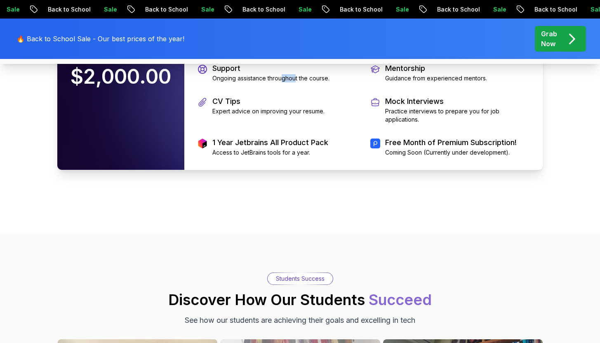
click at [297, 82] on p "Ongoing assistance throughout the course." at bounding box center [270, 78] width 117 height 8
click at [327, 82] on p "Ongoing assistance throughout the course." at bounding box center [270, 78] width 117 height 8
click at [410, 82] on p "Guidance from experienced mentors." at bounding box center [436, 78] width 102 height 8
click at [457, 82] on p "Guidance from experienced mentors." at bounding box center [436, 78] width 102 height 8
click at [418, 82] on p "Guidance from experienced mentors." at bounding box center [436, 78] width 102 height 8
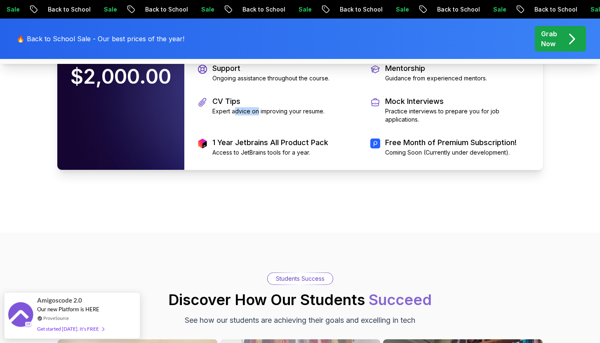
click at [260, 115] on p "Expert advice on improving your resume." at bounding box center [268, 111] width 112 height 8
click at [275, 115] on p "Expert advice on improving your resume." at bounding box center [268, 111] width 112 height 8
click at [295, 115] on p "Expert advice on improving your resume." at bounding box center [268, 111] width 112 height 8
click at [423, 124] on p "Practice interviews to prepare you for job applications." at bounding box center [457, 115] width 145 height 16
click at [478, 124] on p "Practice interviews to prepare you for job applications." at bounding box center [457, 115] width 145 height 16
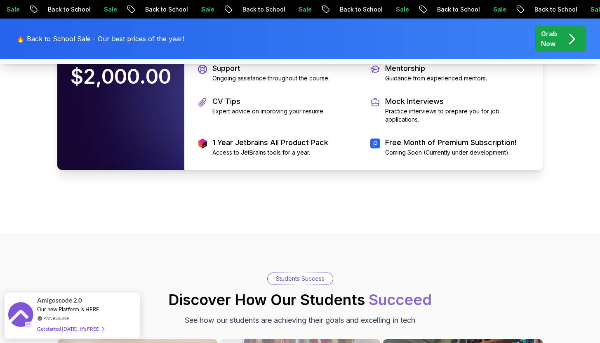
click at [431, 124] on p "Practice interviews to prepare you for job applications." at bounding box center [457, 115] width 145 height 16
click at [443, 124] on p "Practice interviews to prepare you for job applications." at bounding box center [457, 115] width 145 height 16
click at [436, 148] on p "Free Month of Premium Subscription!" at bounding box center [450, 143] width 131 height 12
click at [459, 148] on p "Free Month of Premium Subscription!" at bounding box center [450, 143] width 131 height 12
click at [424, 157] on div "Free Month of Premium Subscription! Coming Soon (Currently under development)." at bounding box center [450, 147] width 131 height 20
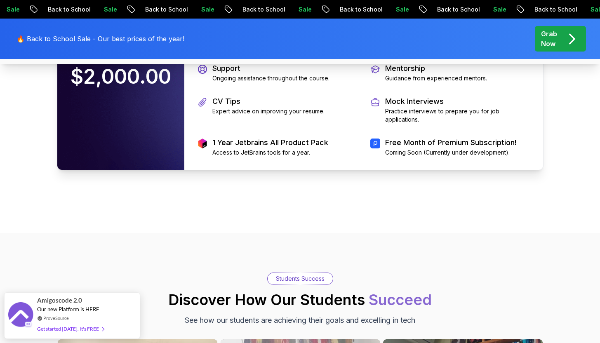
click at [471, 157] on p "Coming Soon (Currently under development)." at bounding box center [450, 152] width 131 height 8
click at [413, 157] on p "Coming Soon (Currently under development)." at bounding box center [450, 152] width 131 height 8
click at [435, 157] on p "Coming Soon (Currently under development)." at bounding box center [450, 152] width 131 height 8
click at [298, 157] on div "1 Year Jetbrains All Product Pack Access to JetBrains tools for a year." at bounding box center [270, 147] width 116 height 20
click at [266, 170] on div "10 Weeks Intensive, 10-week program. Be part of a Team Collaborate with peers. …" at bounding box center [363, 77] width 359 height 186
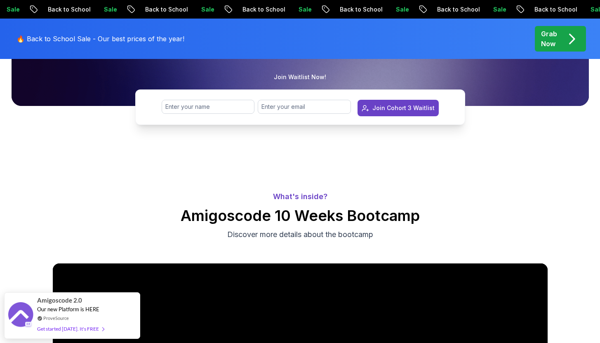
scroll to position [0, 0]
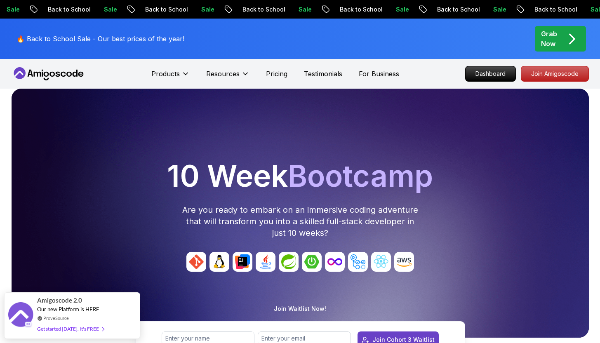
click at [135, 38] on p "🔥 Back to School Sale - Our best prices of the year!" at bounding box center [100, 39] width 168 height 10
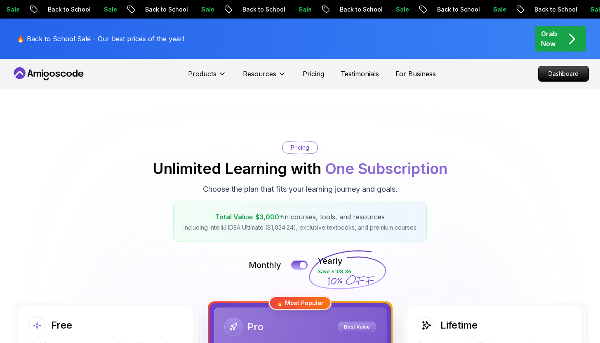
click at [566, 35] on icon "pre-order" at bounding box center [571, 39] width 16 height 16
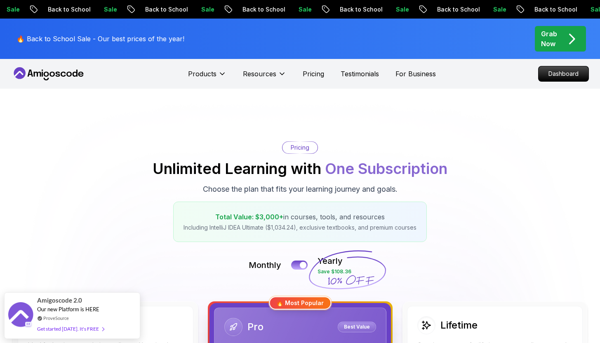
click at [567, 35] on icon "pre-order" at bounding box center [571, 39] width 16 height 16
click at [545, 43] on p "Grab Now" at bounding box center [549, 39] width 16 height 20
click at [572, 71] on p "Dashboard" at bounding box center [562, 74] width 47 height 14
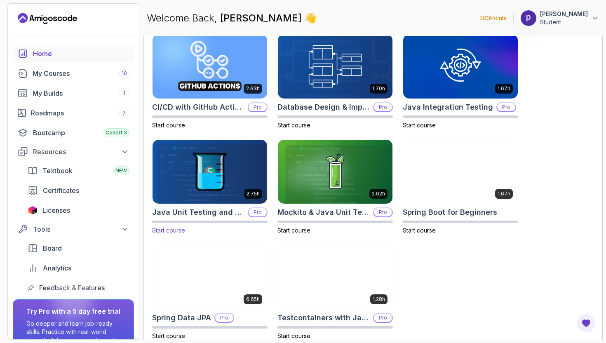
scroll to position [267, 0]
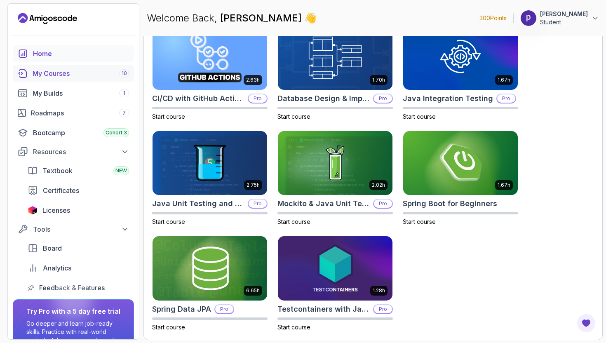
click at [103, 75] on div "My Courses 10" at bounding box center [81, 73] width 96 height 10
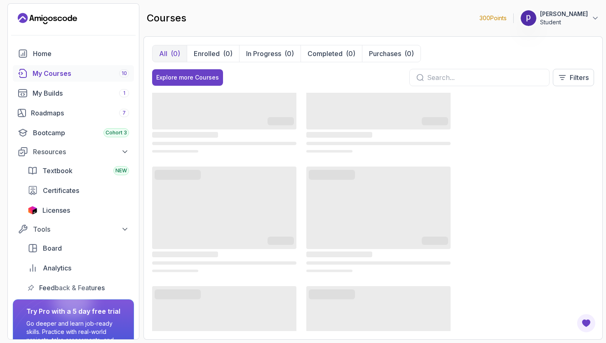
scroll to position [169, 0]
click at [127, 173] on span "NEW" at bounding box center [121, 170] width 12 height 7
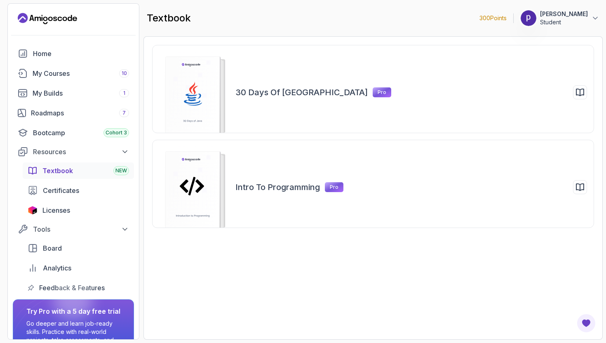
click at [96, 170] on div "Textbook NEW" at bounding box center [85, 171] width 87 height 10
click at [83, 191] on div "Certificates" at bounding box center [86, 190] width 86 height 10
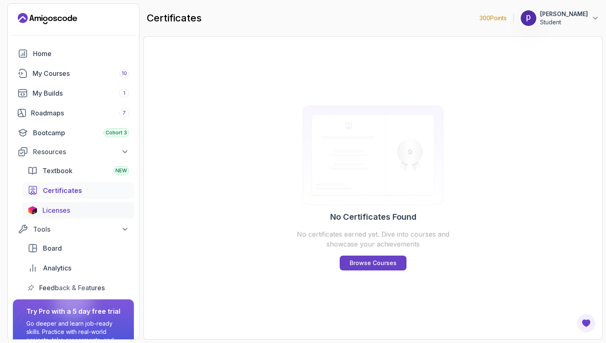
click at [86, 206] on div "Licenses" at bounding box center [85, 210] width 87 height 10
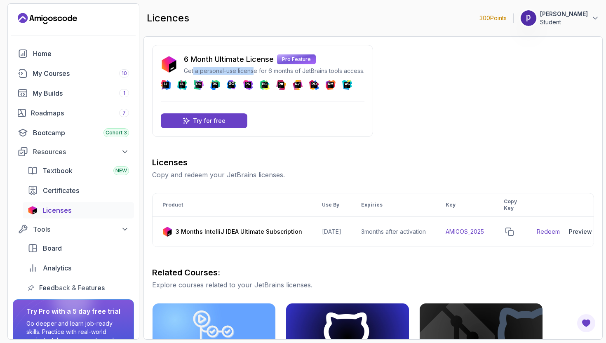
drag, startPoint x: 193, startPoint y: 74, endPoint x: 255, endPoint y: 73, distance: 61.8
click at [255, 73] on p "Get a personal-use license for 6 months of JetBrains tools access." at bounding box center [274, 71] width 181 height 8
click at [278, 71] on p "Get a personal-use license for 6 months of JetBrains tools access." at bounding box center [274, 71] width 181 height 8
click at [282, 72] on p "Get a personal-use license for 6 months of JetBrains tools access." at bounding box center [274, 71] width 181 height 8
click at [338, 72] on p "Get a personal-use license for 6 months of JetBrains tools access." at bounding box center [274, 71] width 181 height 8
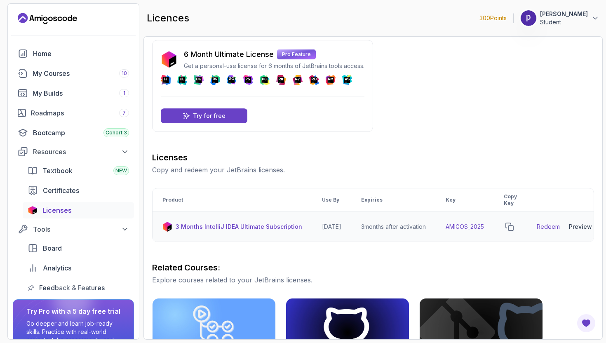
drag, startPoint x: 337, startPoint y: 226, endPoint x: 345, endPoint y: 226, distance: 8.2
click at [345, 226] on td "2026-06-12" at bounding box center [331, 227] width 39 height 30
drag, startPoint x: 370, startPoint y: 227, endPoint x: 380, endPoint y: 227, distance: 10.3
click at [370, 227] on td "3 months after activation" at bounding box center [393, 227] width 84 height 30
drag, startPoint x: 380, startPoint y: 227, endPoint x: 407, endPoint y: 228, distance: 27.2
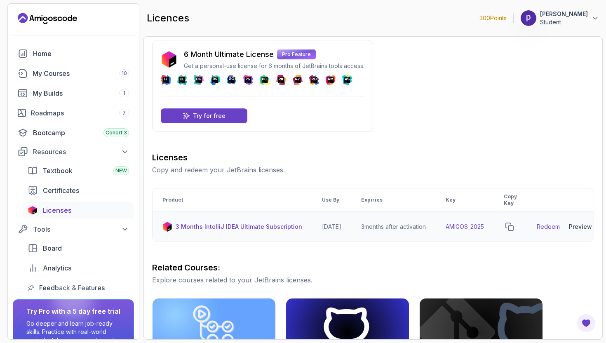
click at [380, 227] on td "3 months after activation" at bounding box center [393, 227] width 84 height 30
click at [407, 228] on td "3 months after activation" at bounding box center [393, 227] width 84 height 30
drag, startPoint x: 351, startPoint y: 227, endPoint x: 384, endPoint y: 232, distance: 33.7
click at [359, 227] on tr "3 Months IntelliJ IDEA Ultimate Subscription 2026-06-12 3 months after activati…" at bounding box center [378, 227] width 453 height 30
click at [384, 232] on td "3 months after activation" at bounding box center [393, 227] width 84 height 30
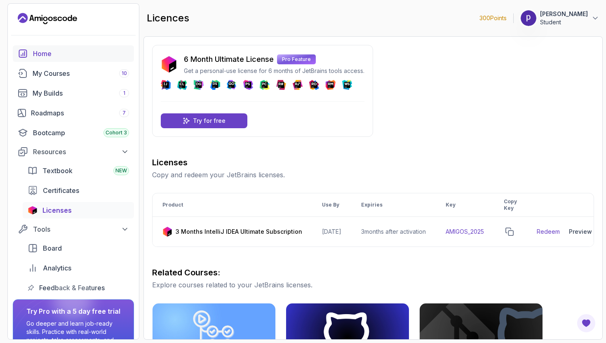
click at [50, 46] on link "Home" at bounding box center [73, 53] width 121 height 16
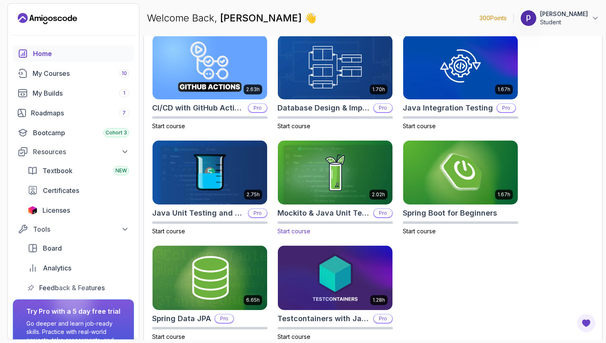
scroll to position [267, 0]
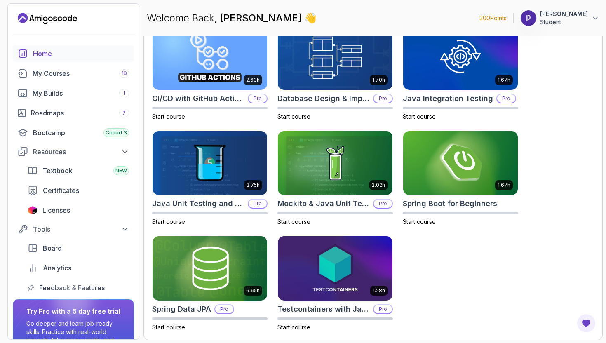
click at [422, 255] on div "2.63h CI/CD with GitHub Actions Pro Start course 1.70h Database Design & Implem…" at bounding box center [373, 178] width 442 height 306
click at [395, 168] on div "2.63h CI/CD with GitHub Actions Pro Start course 1.70h Database Design & Implem…" at bounding box center [373, 178] width 442 height 306
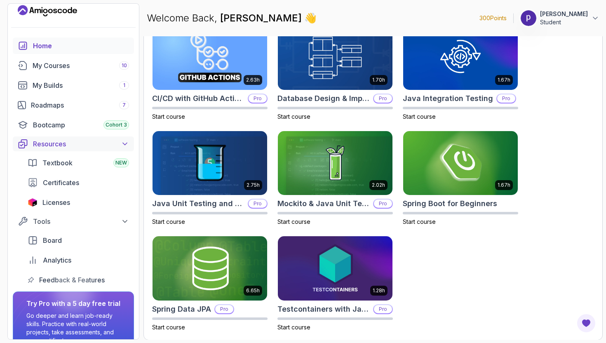
scroll to position [0, 0]
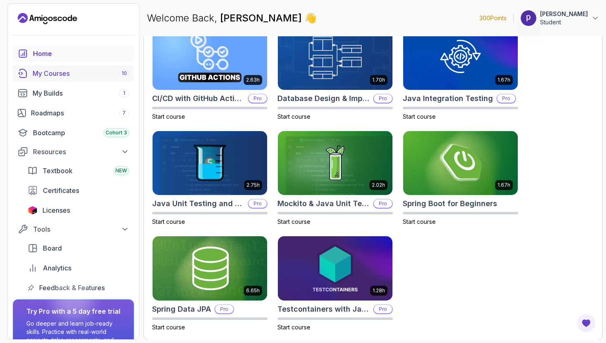
click at [59, 74] on div "My Courses 10" at bounding box center [81, 73] width 96 height 10
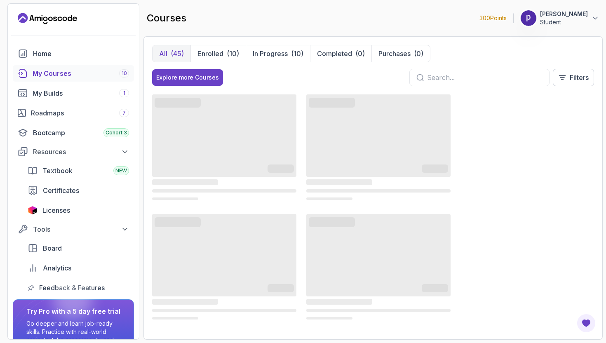
click at [39, 21] on icon "Landing page" at bounding box center [47, 18] width 59 height 13
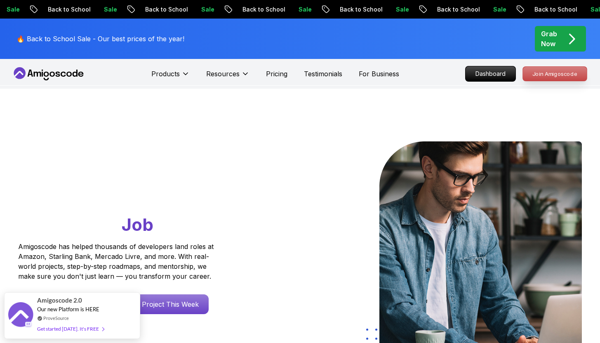
click at [556, 73] on p "Join Amigoscode" at bounding box center [555, 74] width 64 height 14
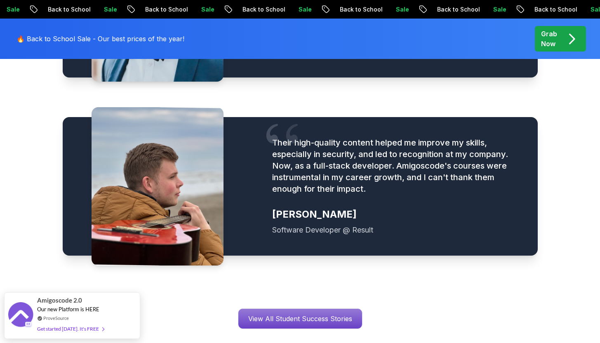
scroll to position [1236, 0]
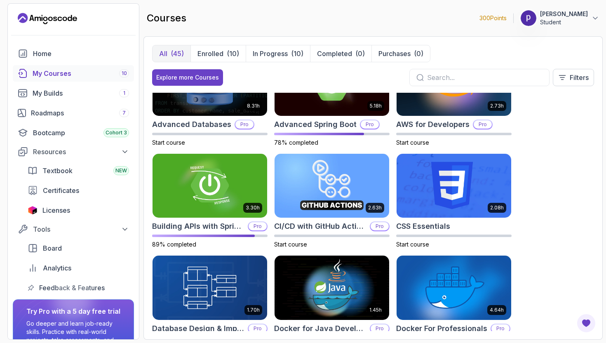
click at [553, 167] on div "8.31h Advanced Databases Pro Start course 5.18h Advanced Spring Boot Pro 78% co…" at bounding box center [373, 212] width 442 height 238
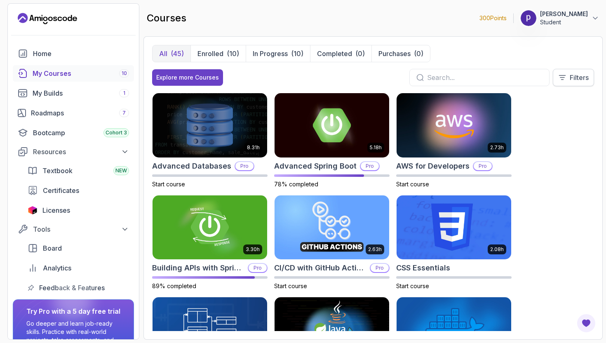
click at [577, 70] on button "Filters" at bounding box center [573, 77] width 41 height 17
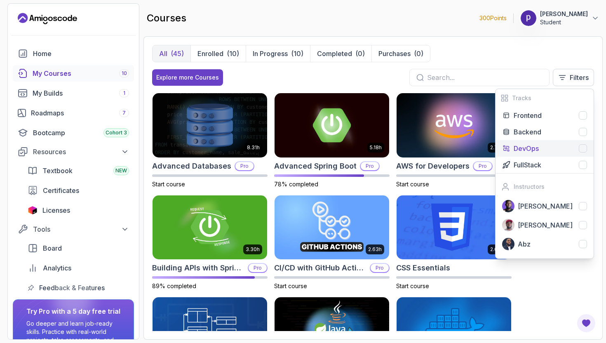
click at [581, 146] on div at bounding box center [583, 148] width 8 height 8
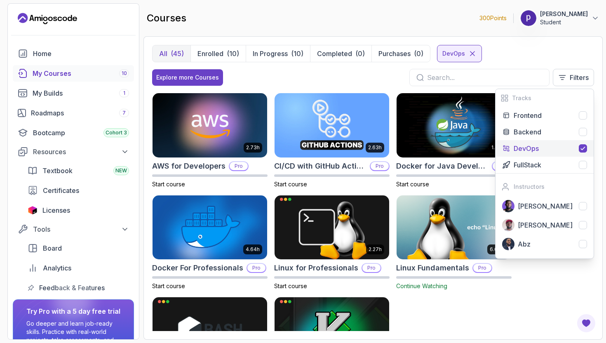
click at [514, 305] on div "2.73h AWS for Developers Pro Start course 2.63h CI/CD with GitHub Actions Pro S…" at bounding box center [373, 212] width 442 height 238
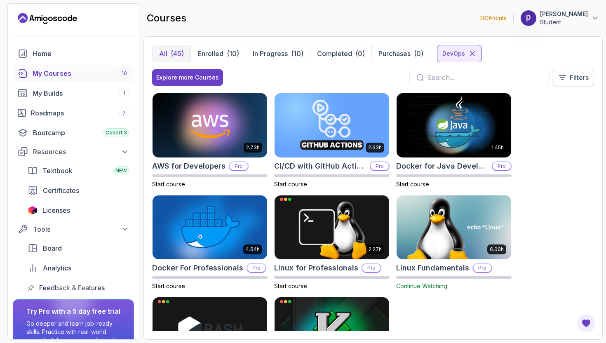
drag, startPoint x: 581, startPoint y: 62, endPoint x: 584, endPoint y: 72, distance: 9.9
click at [581, 62] on div "All (45) Enrolled (10) In Progress (10) Completed (0) Purchases (0) DevOps Expl…" at bounding box center [373, 69] width 442 height 48
click at [584, 76] on p "Filters" at bounding box center [579, 78] width 19 height 10
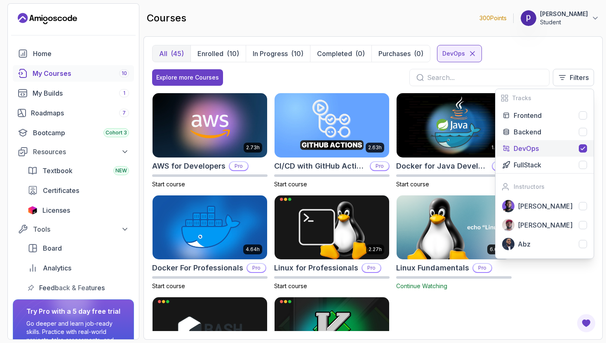
click at [581, 147] on icon at bounding box center [582, 148] width 7 height 7
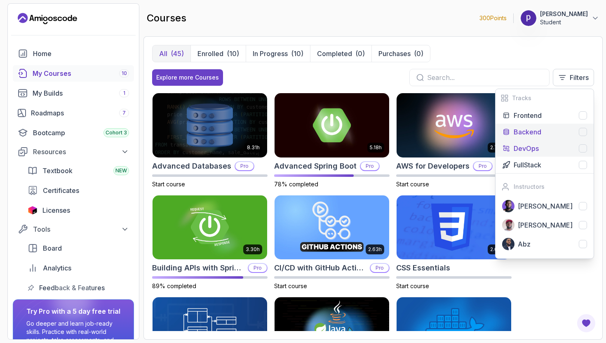
click at [583, 133] on div at bounding box center [583, 132] width 8 height 8
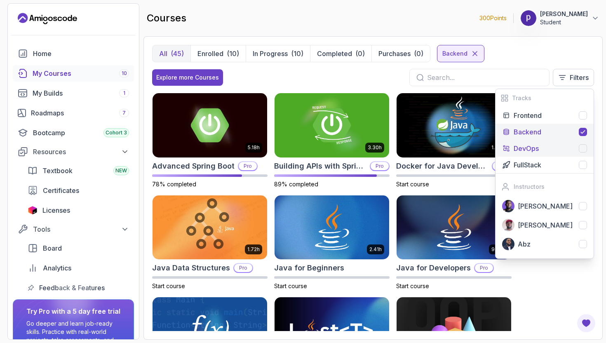
click at [575, 279] on div "5.18h Advanced Spring Boot Pro 78% completed 3.30h Building APIs with Spring Bo…" at bounding box center [373, 212] width 442 height 238
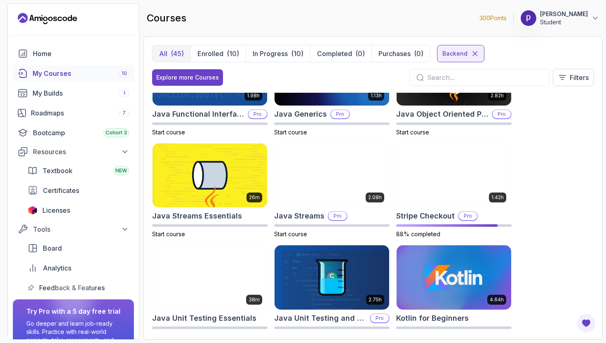
scroll to position [333, 0]
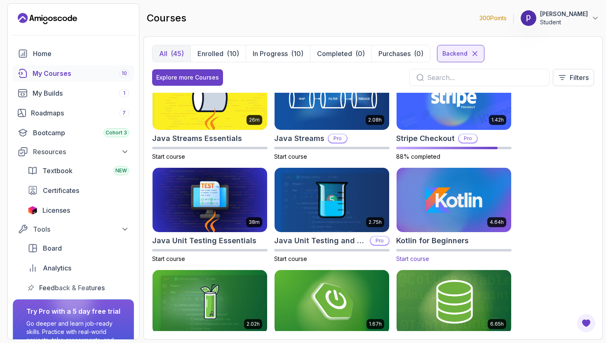
click at [427, 234] on div "4.64h Kotlin for Beginners Start course" at bounding box center [453, 215] width 115 height 96
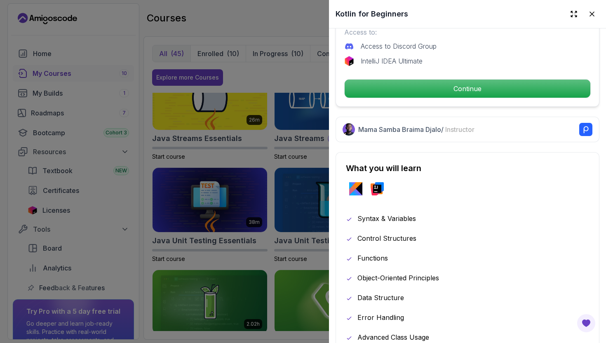
scroll to position [332, 0]
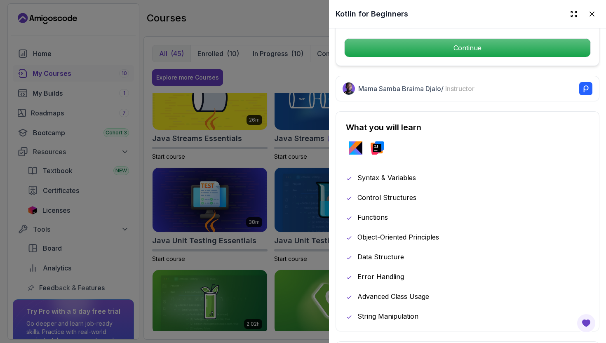
drag, startPoint x: 413, startPoint y: 225, endPoint x: 447, endPoint y: 230, distance: 34.6
click at [447, 230] on div "Syntax & Variables Control Structures Functions Object-Oriented Principles Data…" at bounding box center [467, 247] width 243 height 148
click at [447, 232] on div "Object-Oriented Principles" at bounding box center [467, 237] width 243 height 10
drag, startPoint x: 405, startPoint y: 246, endPoint x: 419, endPoint y: 251, distance: 15.1
click at [408, 247] on div "Syntax & Variables Control Structures Functions Object-Oriented Principles Data…" at bounding box center [467, 247] width 243 height 148
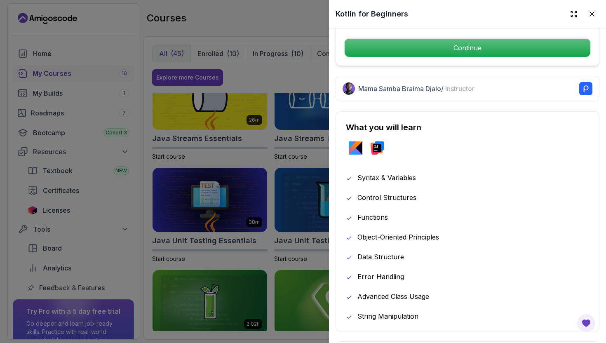
click at [419, 252] on div "Data Structure" at bounding box center [467, 257] width 243 height 10
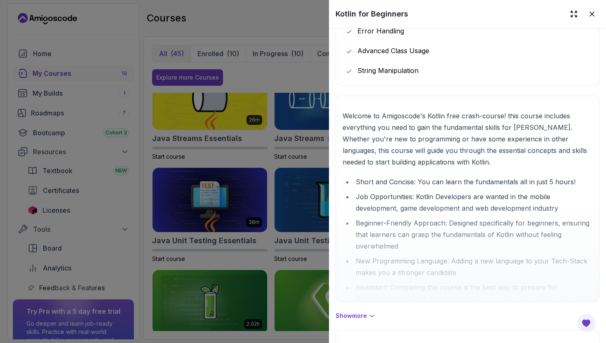
scroll to position [579, 0]
drag, startPoint x: 411, startPoint y: 108, endPoint x: 458, endPoint y: 109, distance: 46.6
click at [453, 109] on div at bounding box center [467, 197] width 263 height 205
click at [499, 109] on div at bounding box center [467, 197] width 263 height 205
drag, startPoint x: 411, startPoint y: 115, endPoint x: 436, endPoint y: 115, distance: 24.7
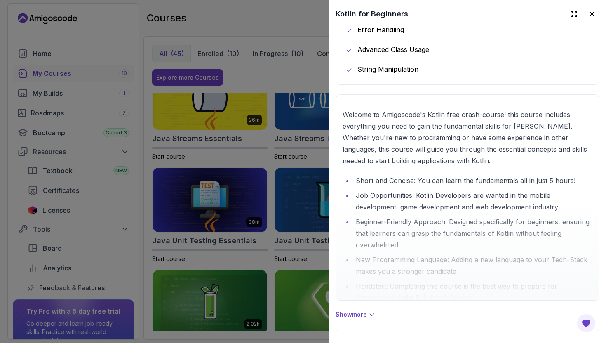
click at [434, 115] on div at bounding box center [467, 197] width 263 height 205
click at [462, 117] on div at bounding box center [467, 197] width 263 height 205
drag, startPoint x: 437, startPoint y: 121, endPoint x: 477, endPoint y: 121, distance: 40.4
click at [457, 120] on div at bounding box center [467, 197] width 263 height 205
click at [477, 121] on div at bounding box center [467, 197] width 263 height 205
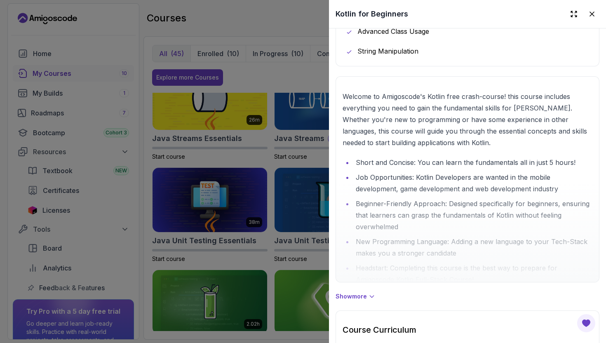
scroll to position [600, 0]
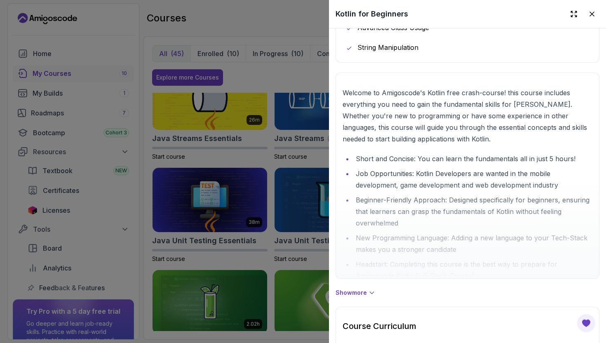
click at [365, 293] on div "Kotlin fundamentals for mobile, game, and web development Free Course Includes:…" at bounding box center [467, 154] width 277 height 1452
click at [363, 290] on p "Show more" at bounding box center [350, 292] width 31 height 8
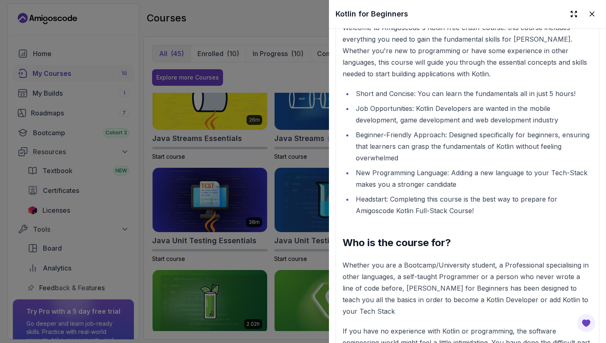
drag, startPoint x: 387, startPoint y: 247, endPoint x: 399, endPoint y: 247, distance: 12.4
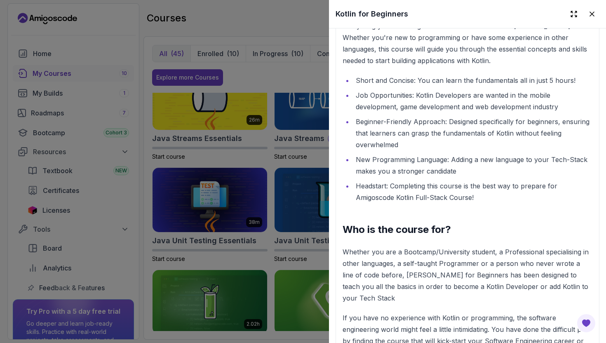
scroll to position [691, 0]
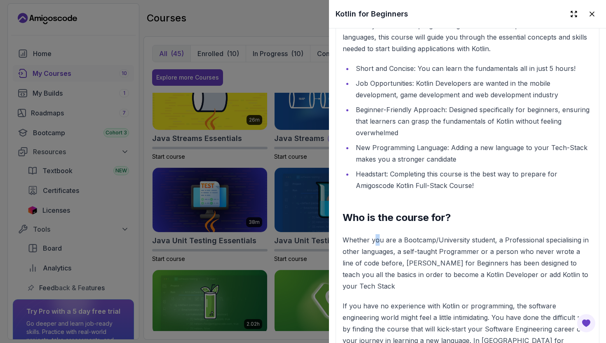
drag, startPoint x: 375, startPoint y: 235, endPoint x: 410, endPoint y: 234, distance: 34.6
click at [389, 234] on p "Whether you are a Bootcamp/University student, a Professional specialising in o…" at bounding box center [467, 263] width 250 height 58
click at [424, 235] on p "Whether you are a Bootcamp/University student, a Professional specialising in o…" at bounding box center [467, 263] width 250 height 58
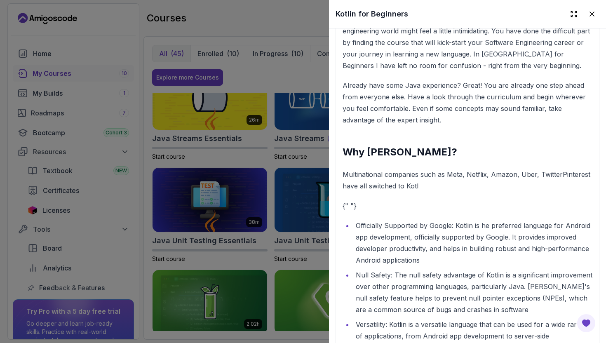
scroll to position [979, 0]
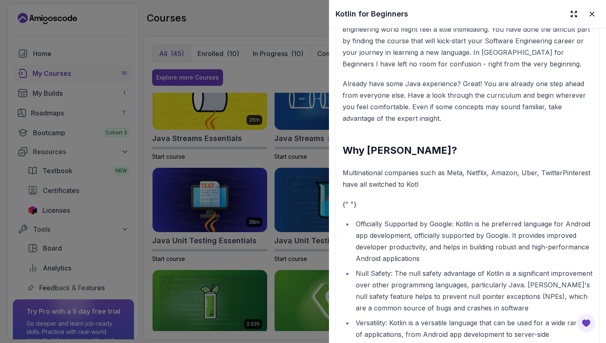
drag, startPoint x: 383, startPoint y: 211, endPoint x: 402, endPoint y: 212, distance: 19.4
click at [402, 212] on div "Welcome to Amigoscode's Kotlin free crash-course! this course includes everythi…" at bounding box center [467, 275] width 250 height 1132
click at [436, 213] on div "Welcome to Amigoscode's Kotlin free crash-course! this course includes everythi…" at bounding box center [467, 275] width 250 height 1132
drag, startPoint x: 460, startPoint y: 217, endPoint x: 472, endPoint y: 218, distance: 12.4
click at [465, 218] on li "Officially Supported by Google: Kotlin is he preferred language for Android app…" at bounding box center [472, 241] width 239 height 46
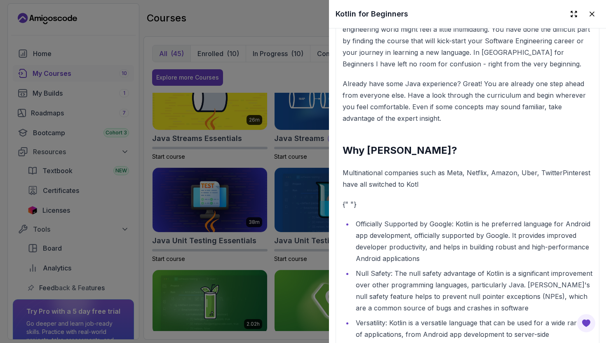
click at [501, 220] on li "Officially Supported by Google: Kotlin is he preferred language for Android app…" at bounding box center [472, 241] width 239 height 46
click at [527, 221] on li "Officially Supported by Google: Kotlin is he preferred language for Android app…" at bounding box center [472, 241] width 239 height 46
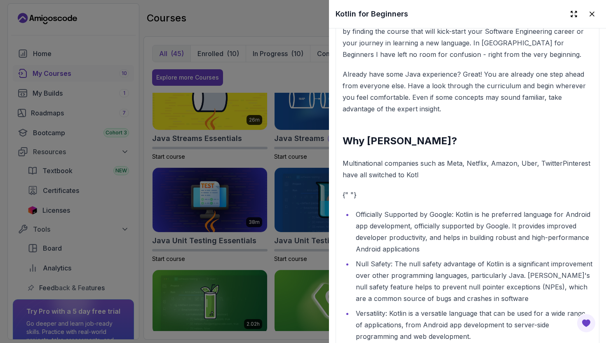
scroll to position [997, 0]
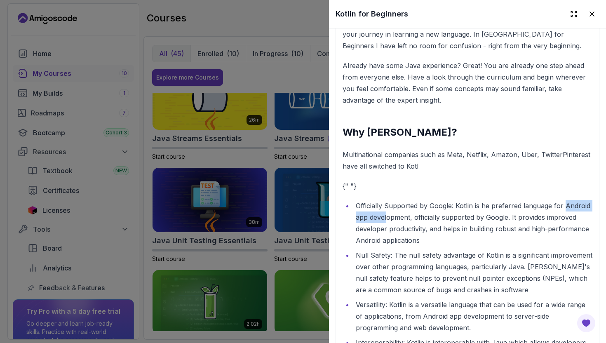
drag, startPoint x: 354, startPoint y: 210, endPoint x: 418, endPoint y: 216, distance: 64.5
click at [412, 217] on li "Officially Supported by Google: Kotlin is he preferred language for Android app…" at bounding box center [472, 223] width 239 height 46
click at [450, 213] on li "Officially Supported by Google: Kotlin is he preferred language for Android app…" at bounding box center [472, 223] width 239 height 46
drag, startPoint x: 453, startPoint y: 213, endPoint x: 327, endPoint y: 231, distance: 126.9
click at [446, 215] on li "Officially Supported by Google: Kotlin is he preferred language for Android app…" at bounding box center [472, 223] width 239 height 46
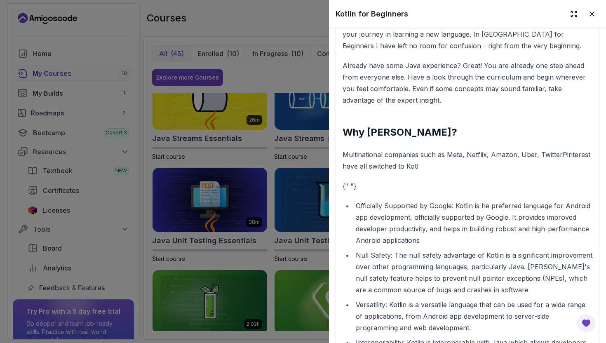
click at [270, 257] on div at bounding box center [303, 171] width 606 height 343
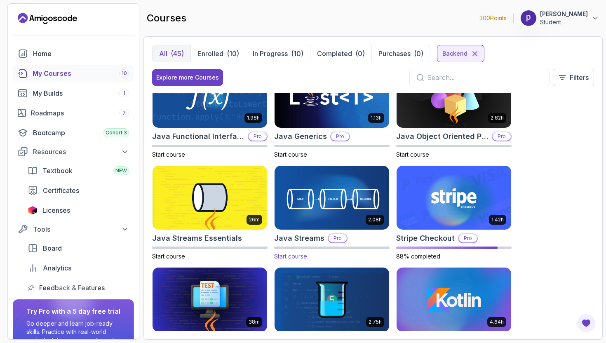
scroll to position [353, 0]
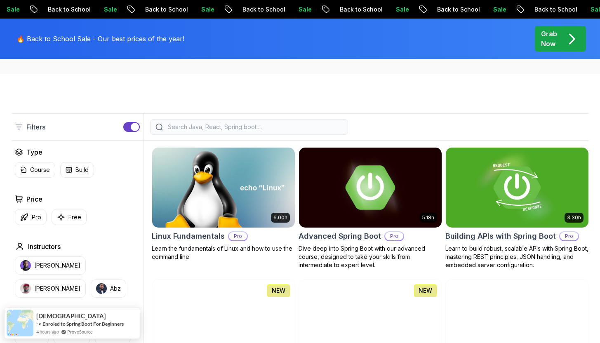
scroll to position [171, 0]
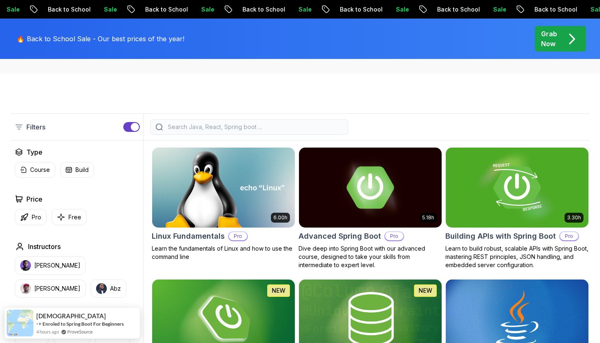
click at [275, 129] on input "search" at bounding box center [254, 127] width 176 height 8
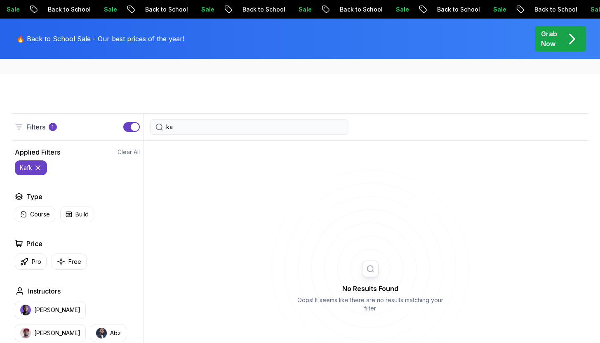
type input "k"
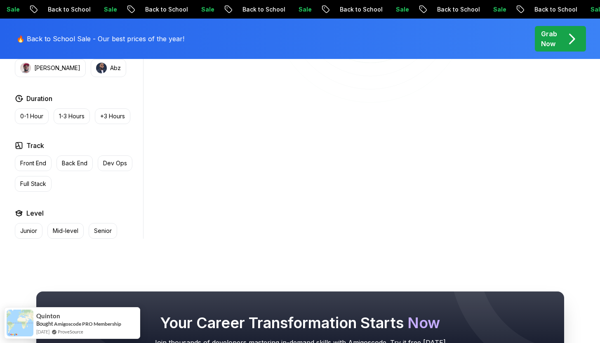
scroll to position [363, 0]
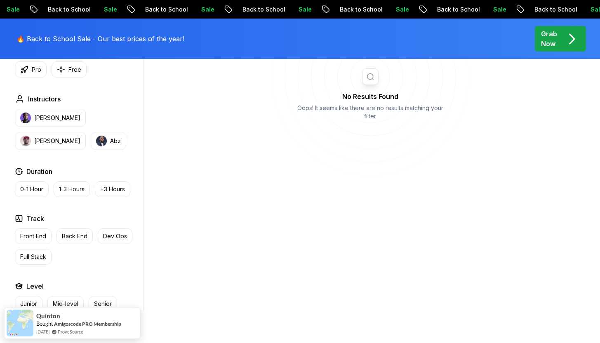
type input "kafka"
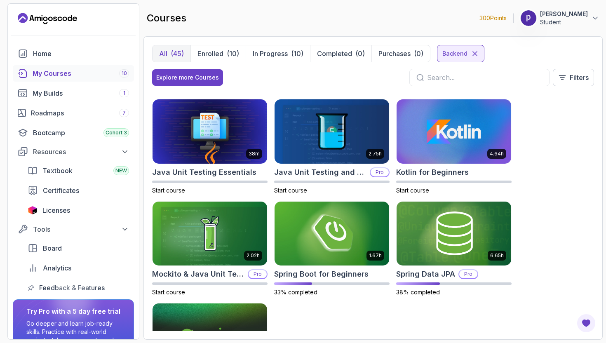
scroll to position [402, 0]
